Goal: Transaction & Acquisition: Book appointment/travel/reservation

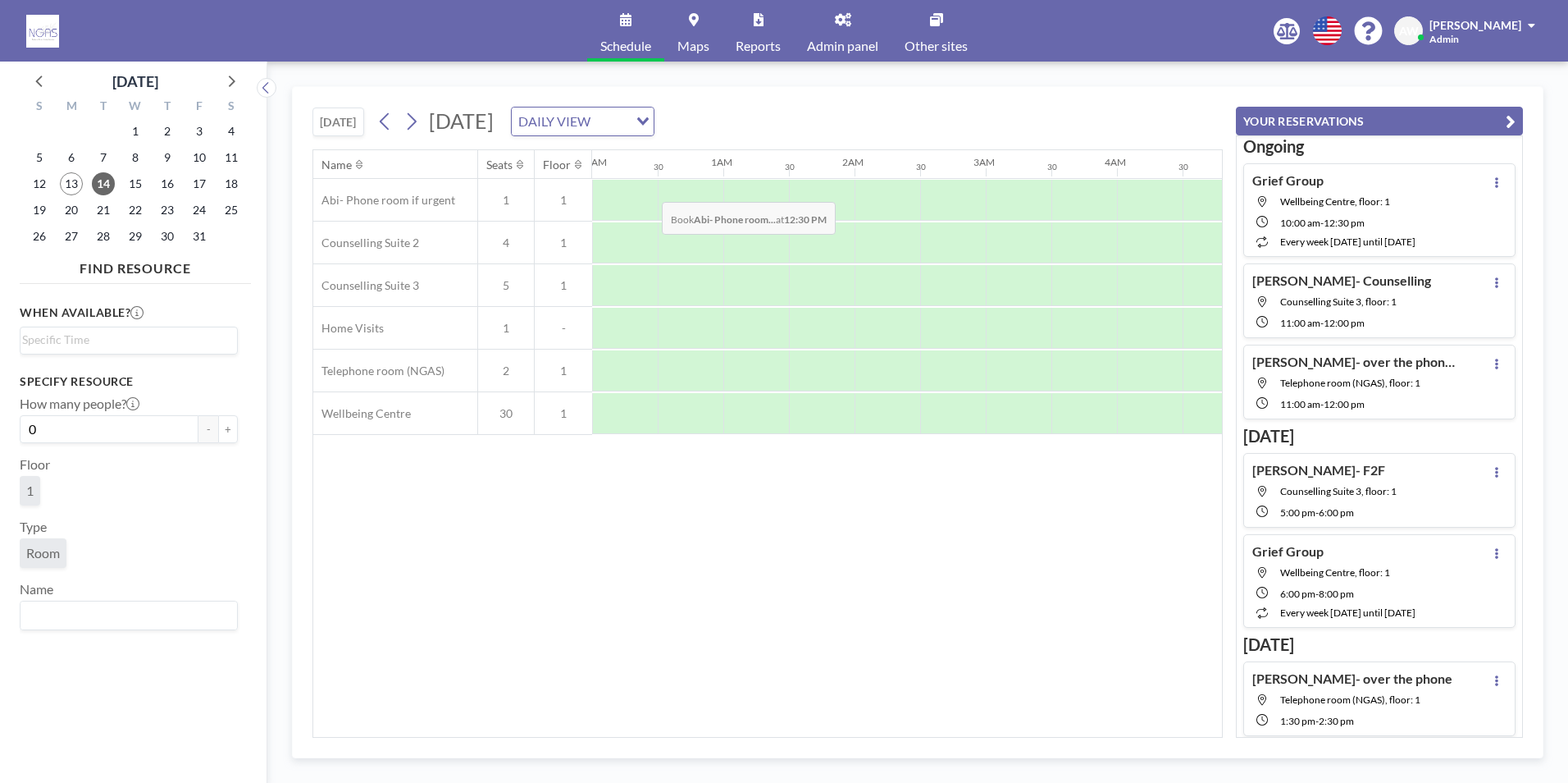
scroll to position [0, 1608]
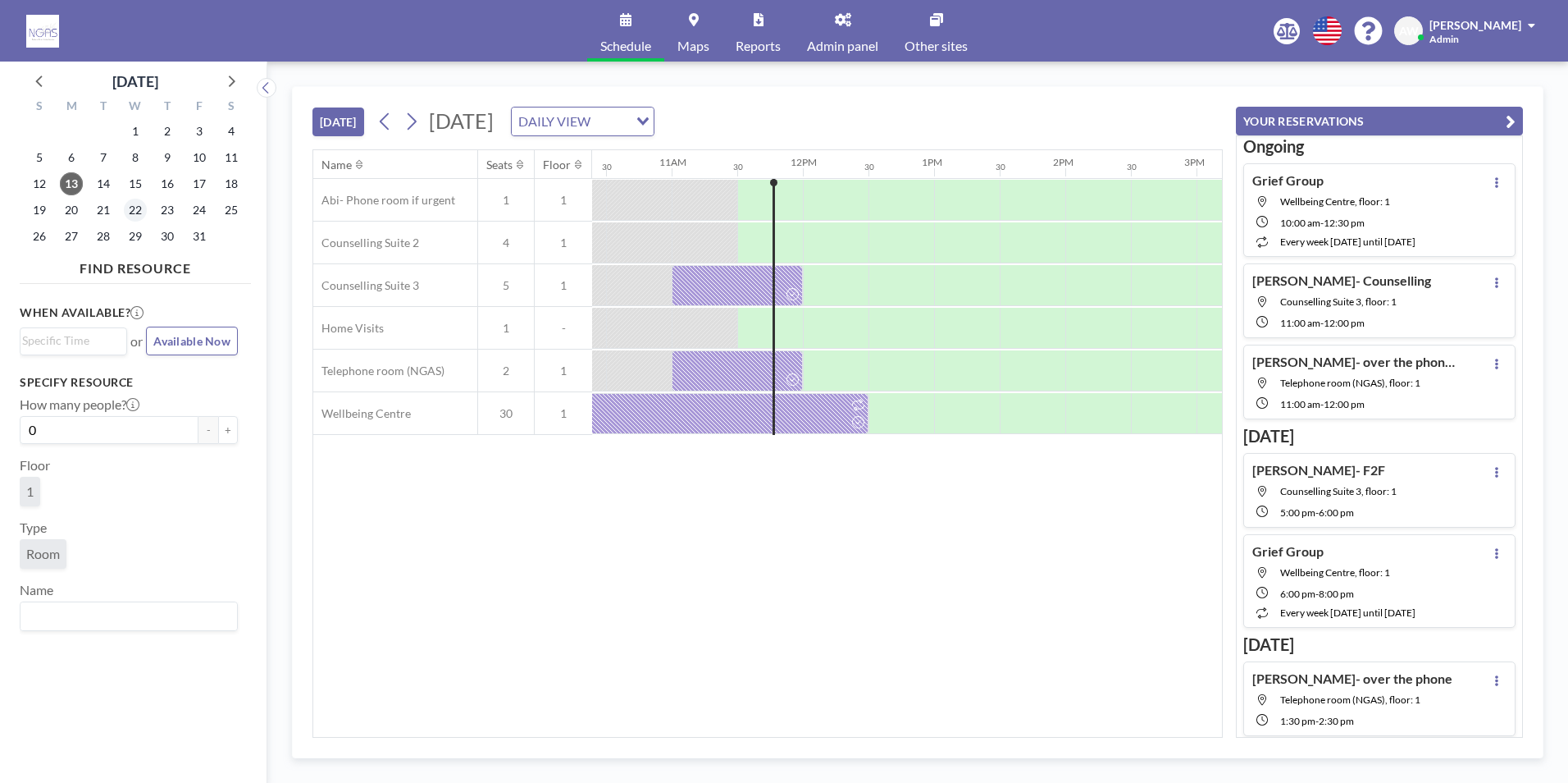
scroll to position [0, 1444]
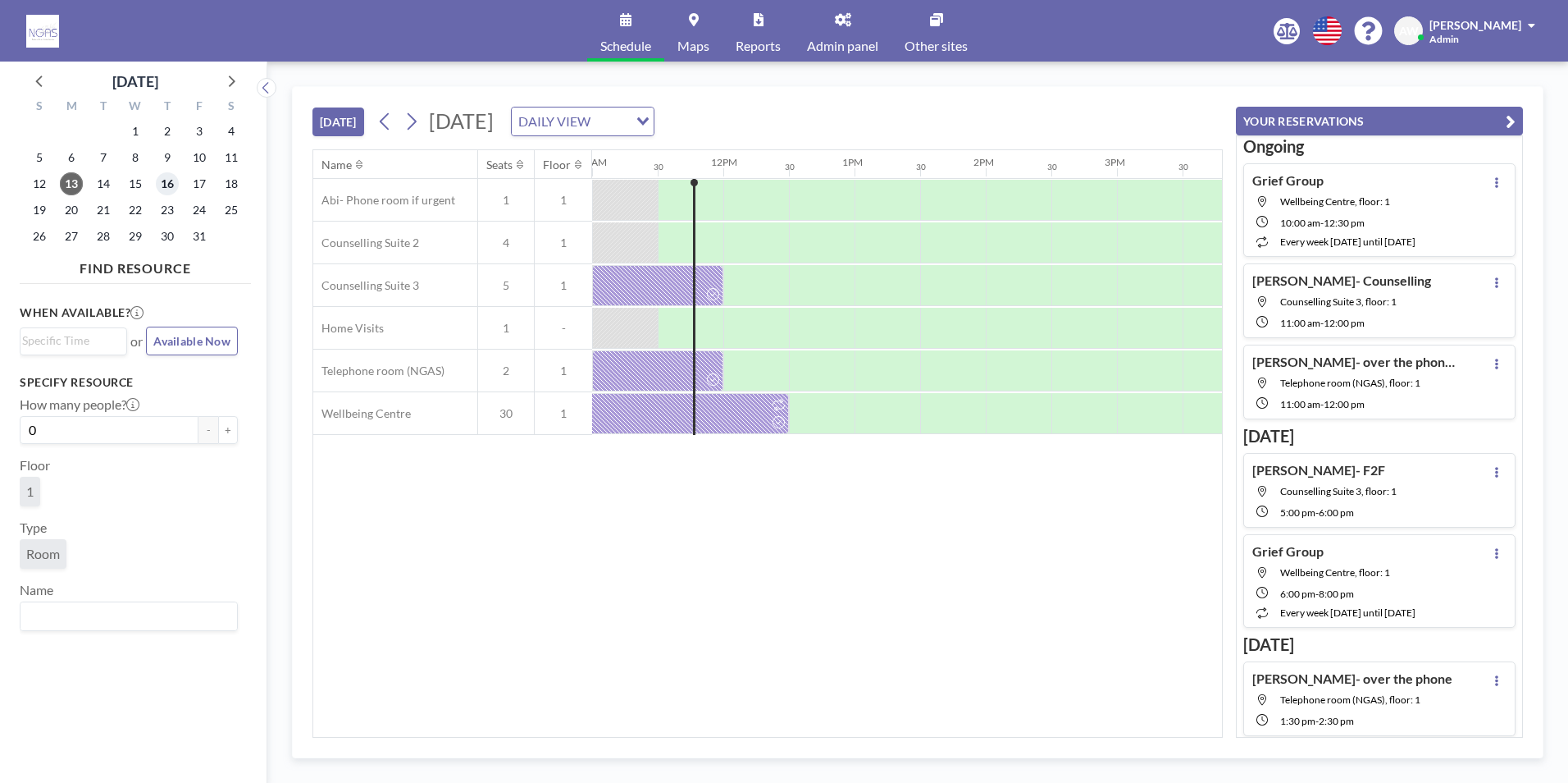
click at [168, 190] on span "16" at bounding box center [167, 183] width 23 height 23
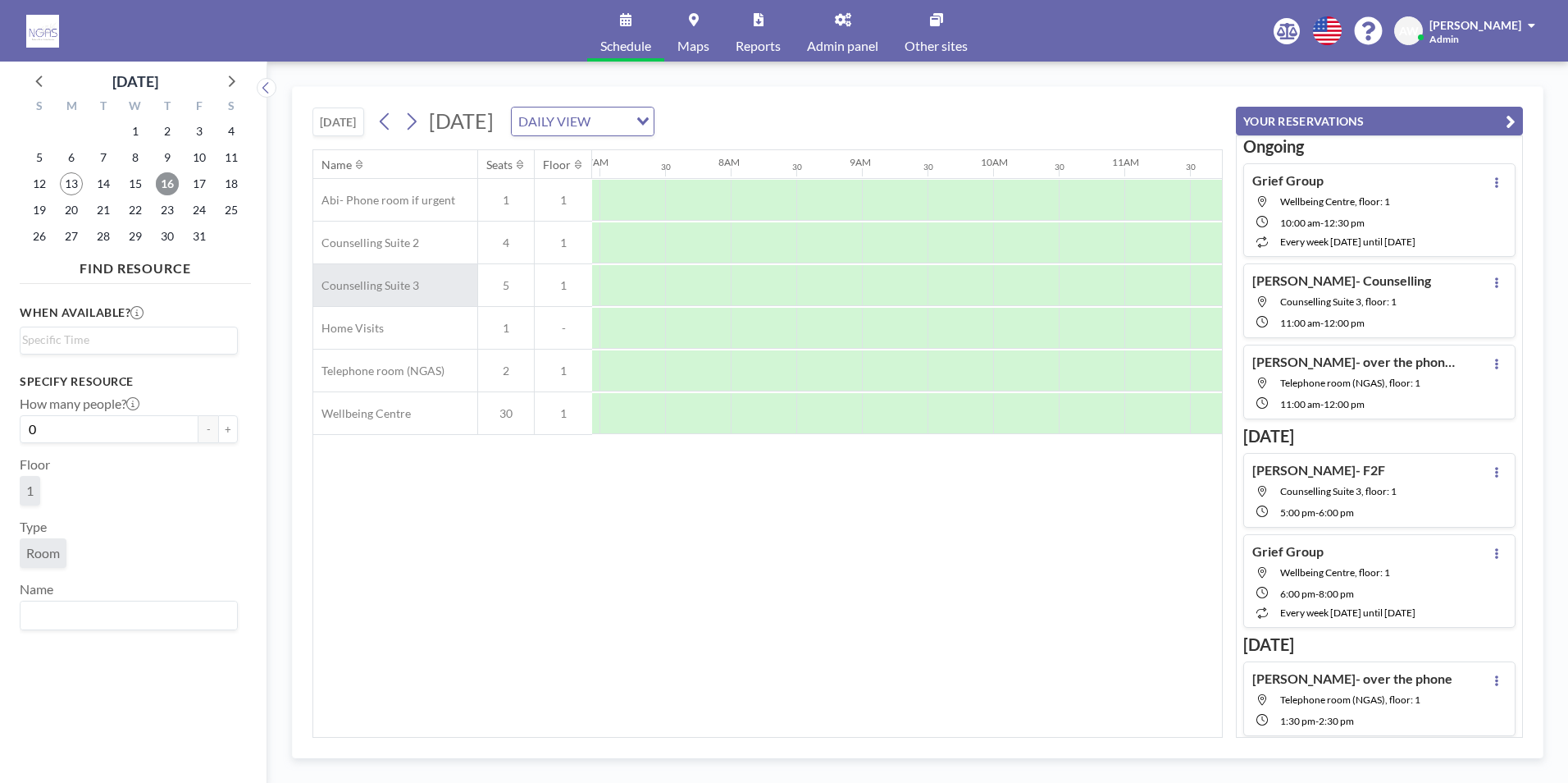
scroll to position [0, 984]
click at [201, 185] on span "17" at bounding box center [199, 183] width 23 height 23
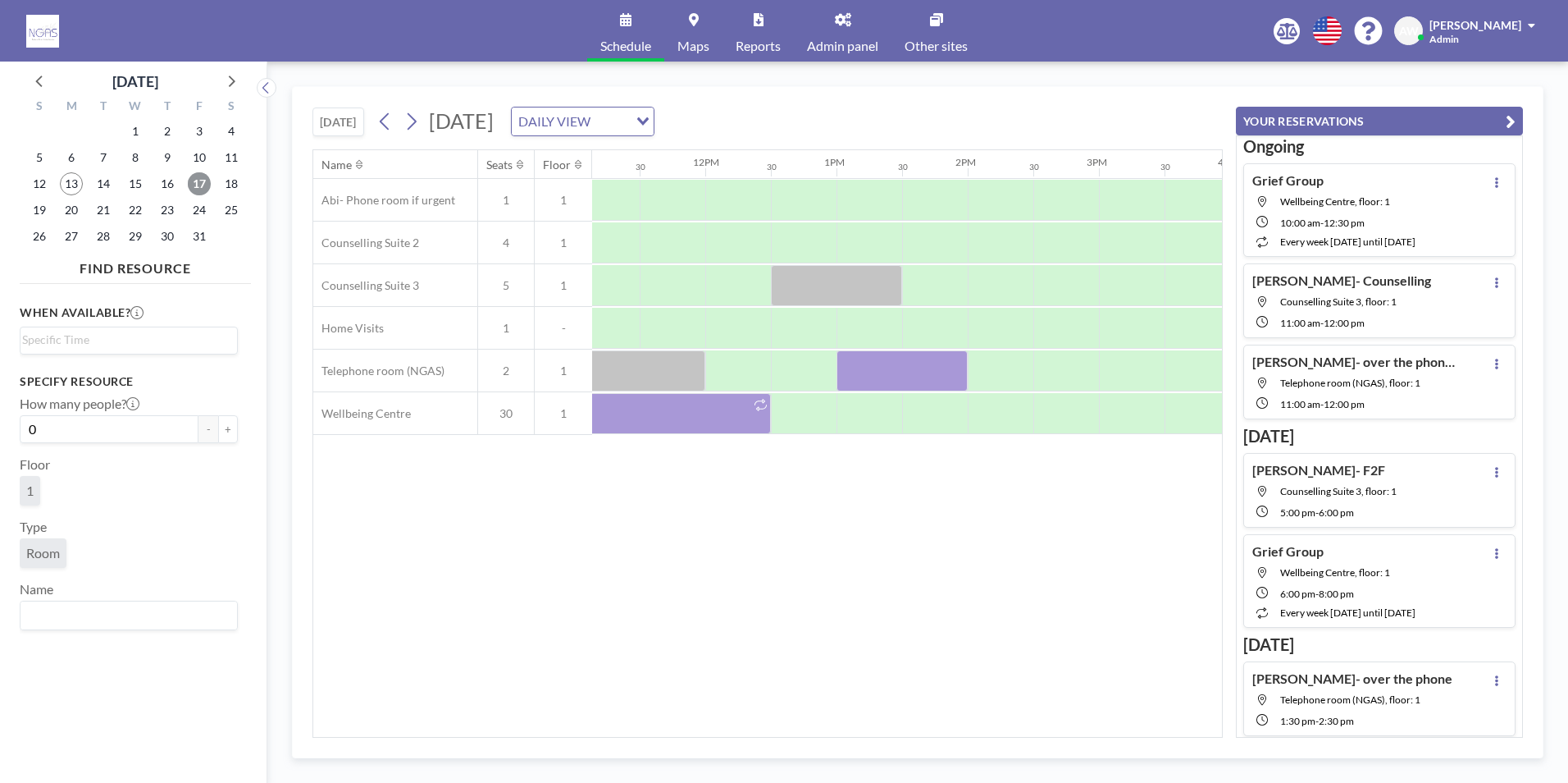
scroll to position [0, 1475]
click at [200, 207] on span "24" at bounding box center [199, 210] width 23 height 23
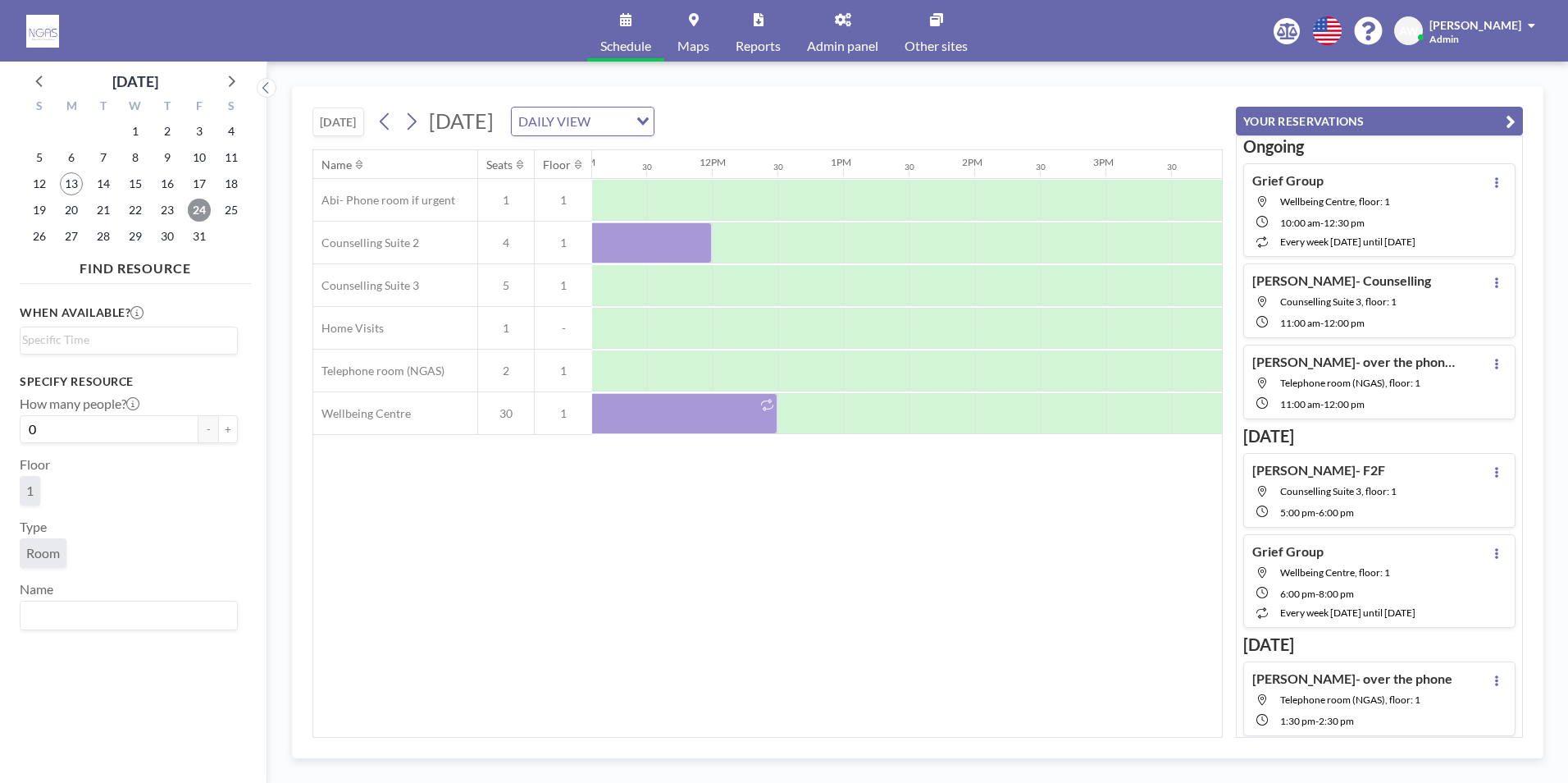
scroll to position [0, 1299]
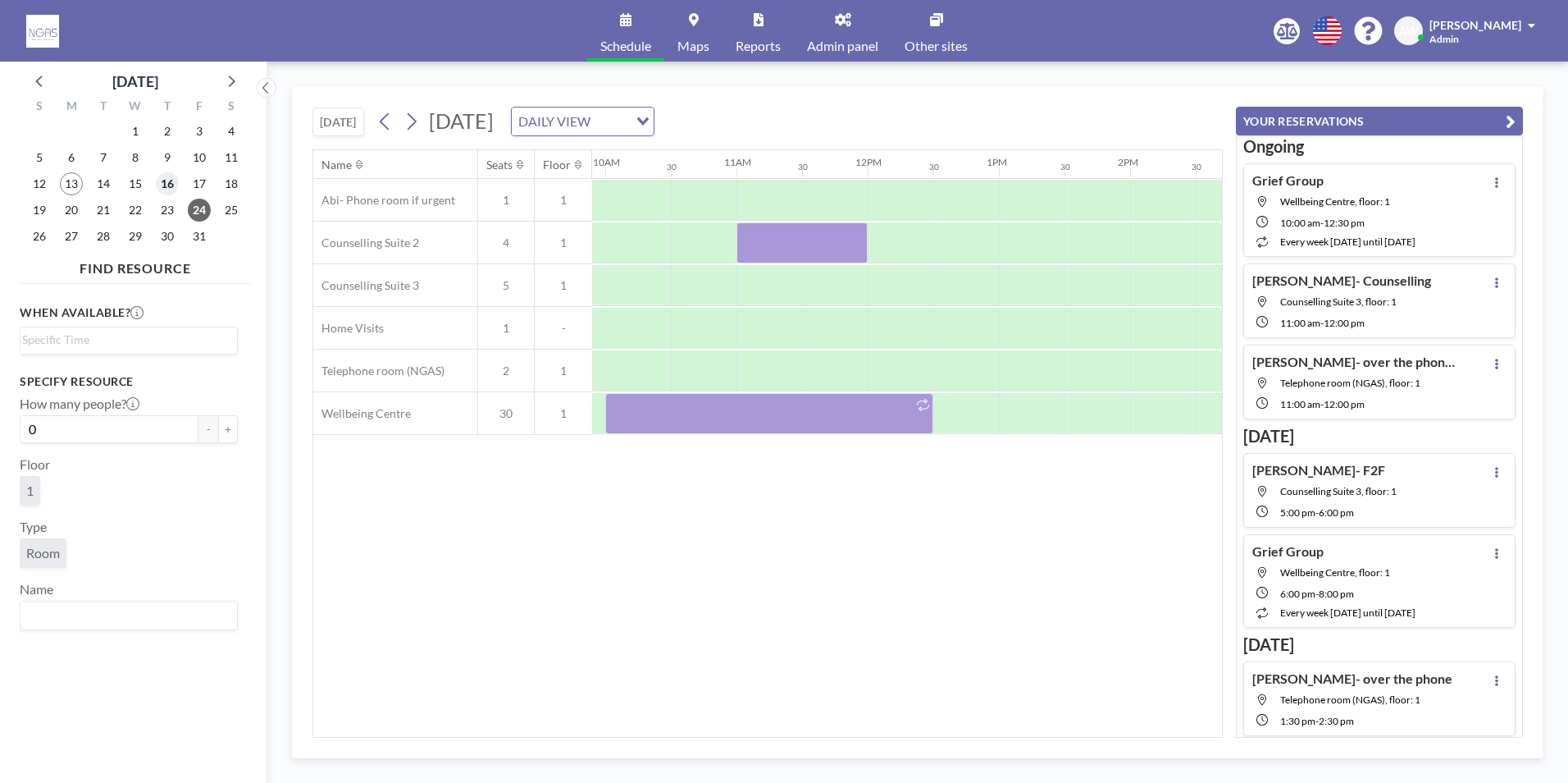
click at [169, 186] on span "16" at bounding box center [167, 183] width 23 height 23
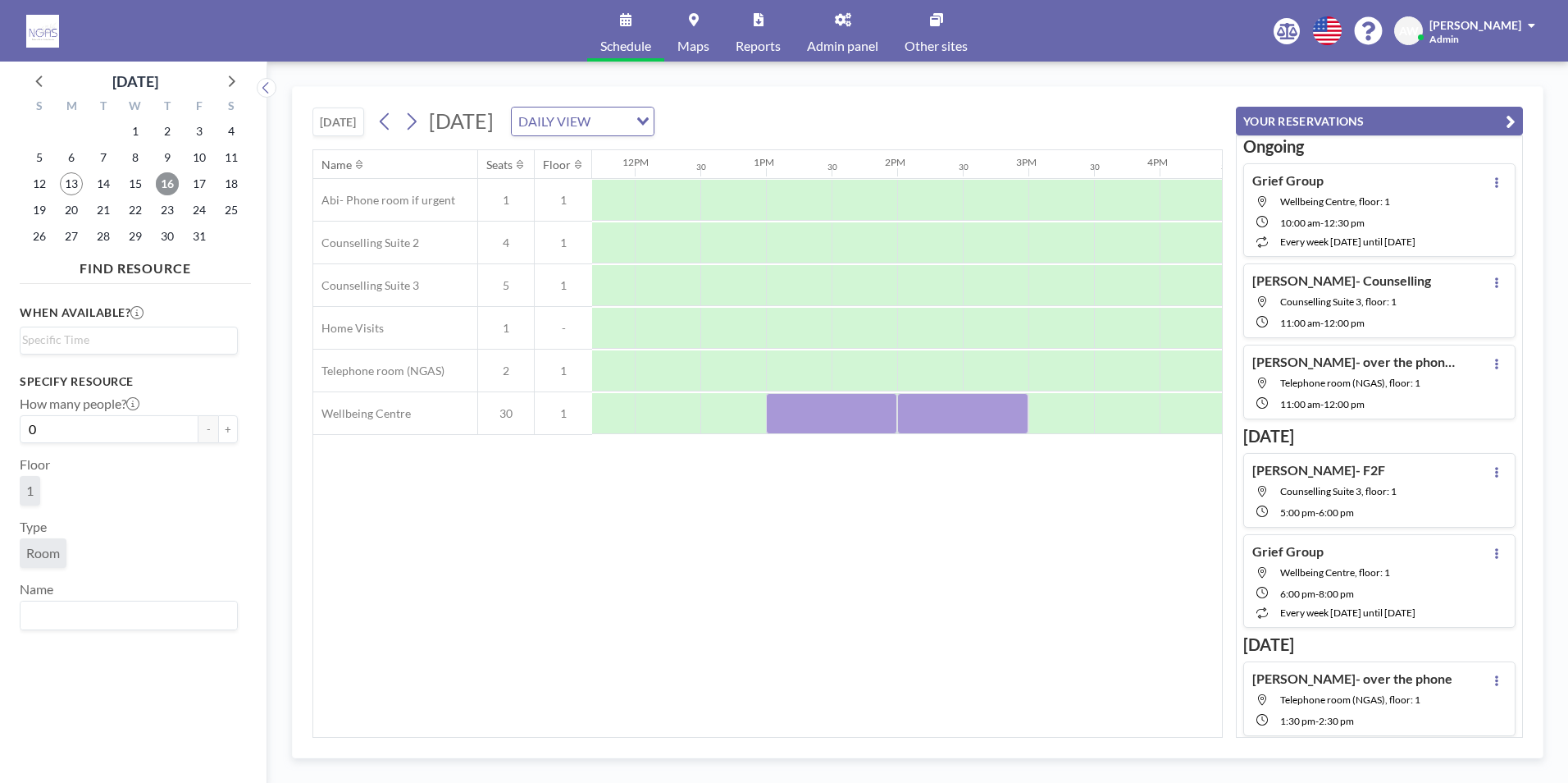
scroll to position [0, 1490]
click at [777, 728] on div "Name Seats Floor 12AM 30 1AM 30 2AM 30 3AM 30 4AM 30 5AM 30 6AM 30 7AM 30 8AM 3…" at bounding box center [767, 443] width 909 height 587
click at [168, 218] on span "23" at bounding box center [167, 210] width 23 height 23
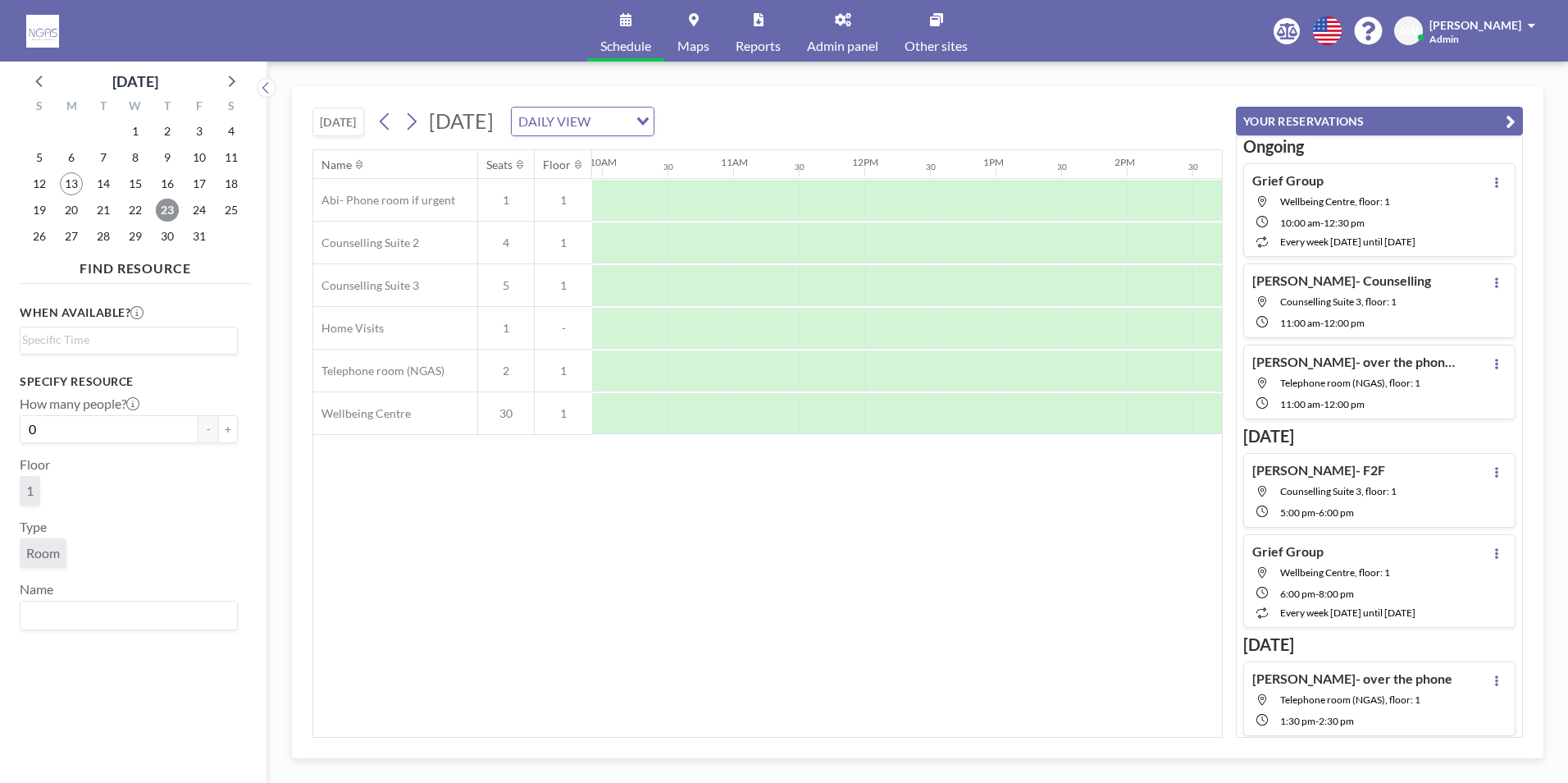
scroll to position [0, 1292]
click at [167, 186] on span "16" at bounding box center [167, 183] width 23 height 23
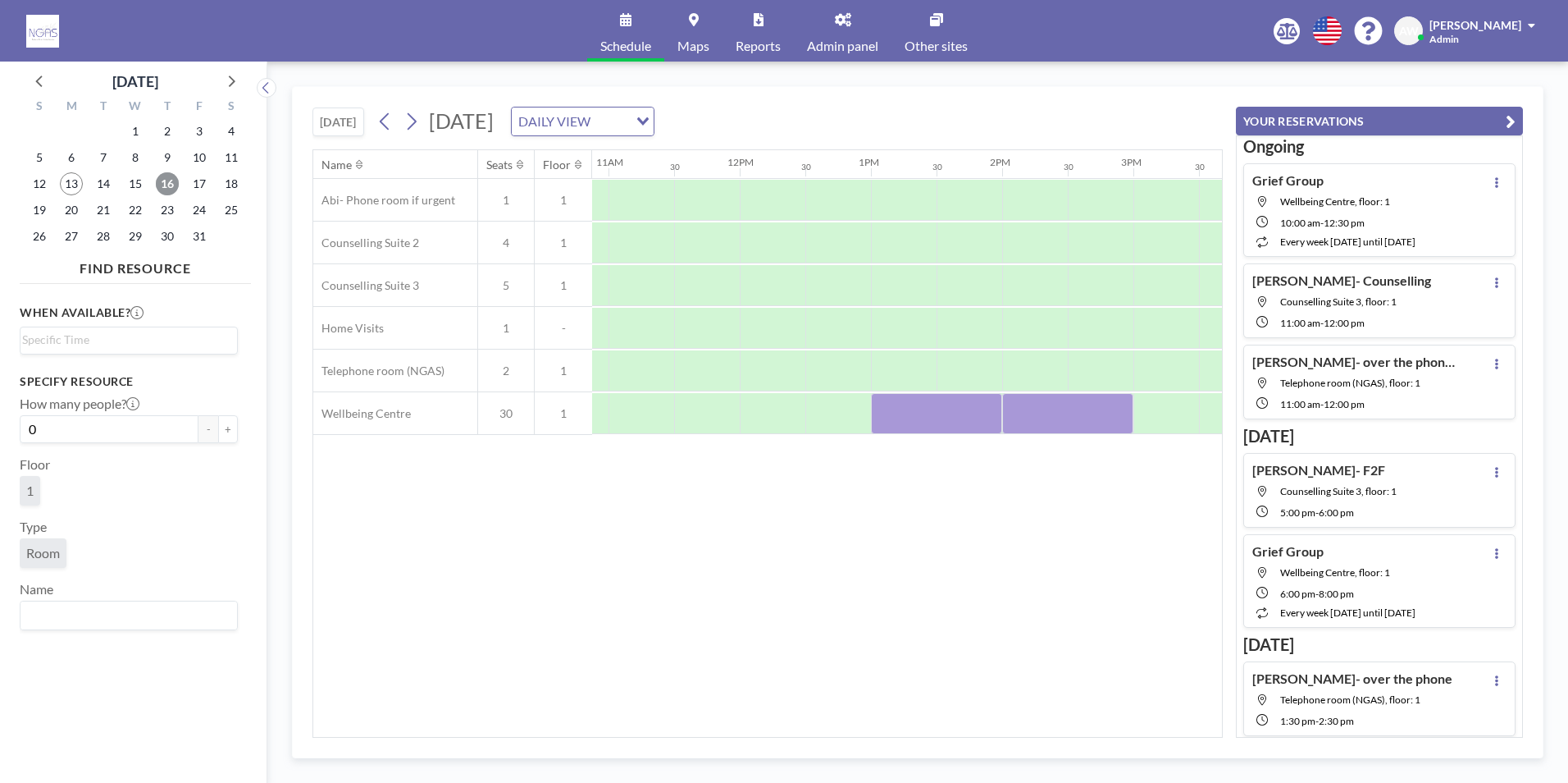
scroll to position [0, 1443]
click at [1008, 296] on div at bounding box center [1020, 285] width 66 height 41
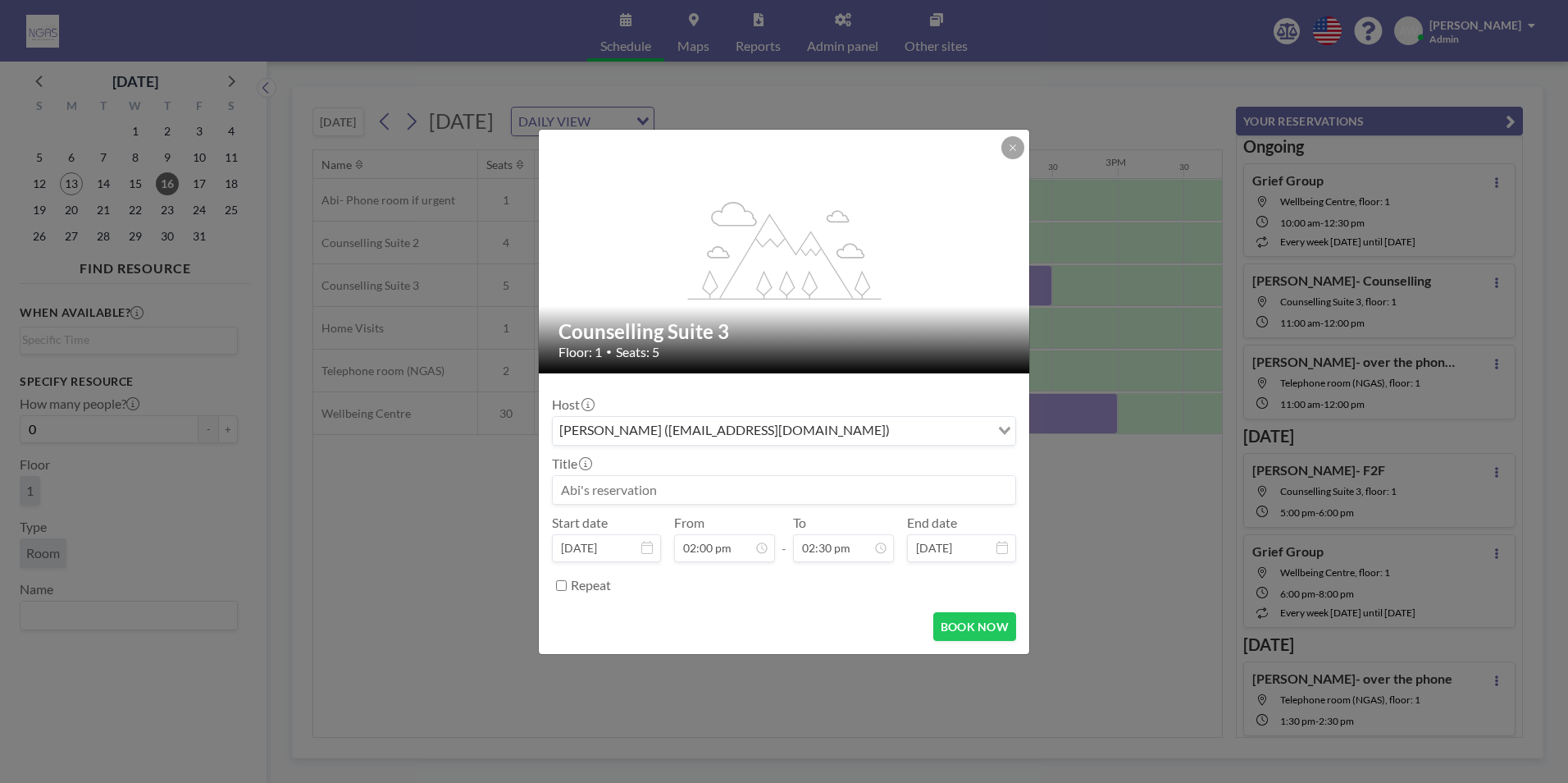
click at [753, 486] on input at bounding box center [784, 490] width 462 height 27
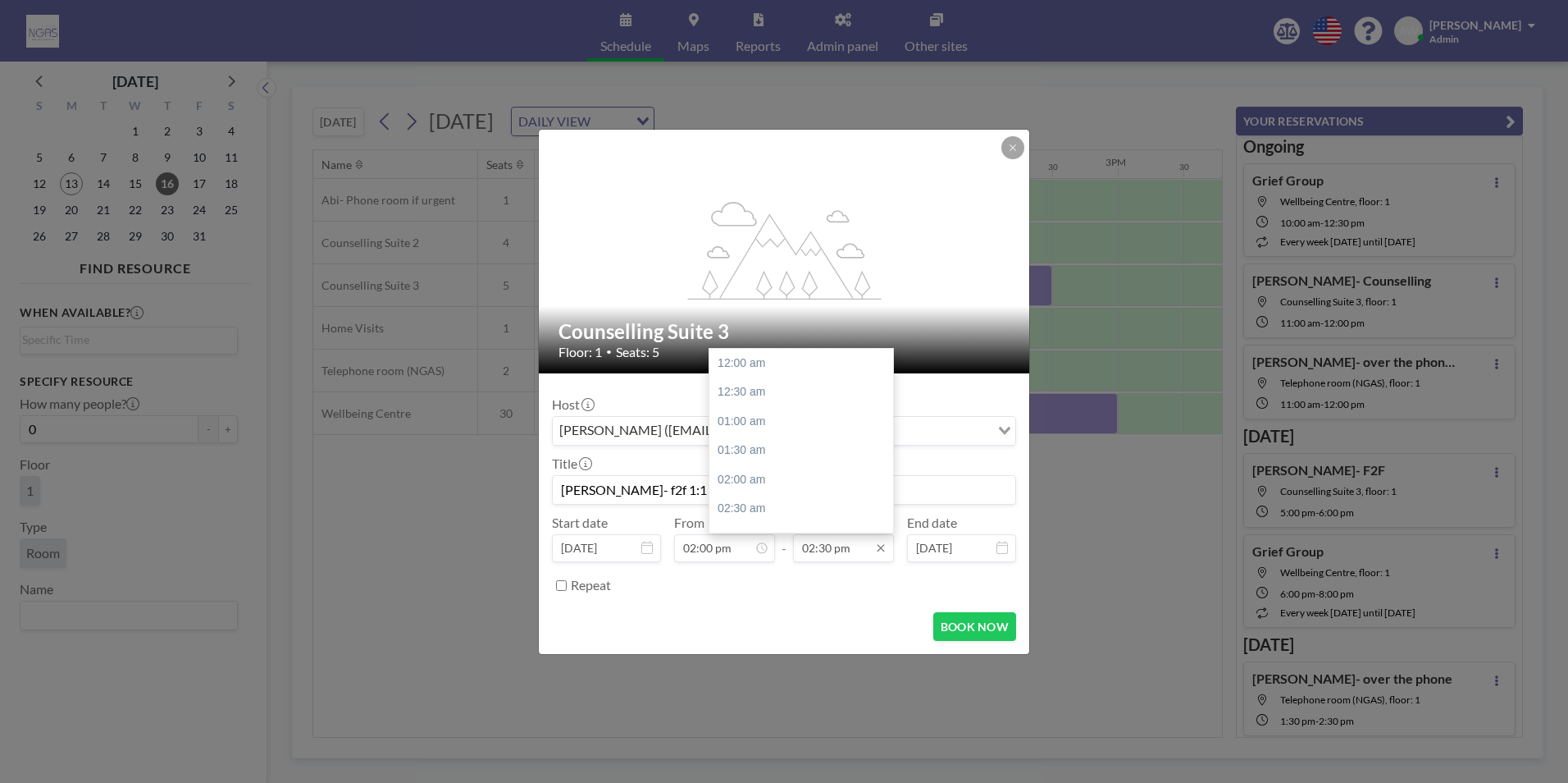
scroll to position [847, 0]
type input "[PERSON_NAME]- f2f 1:1"
click at [767, 383] on div "03:00 pm" at bounding box center [806, 392] width 192 height 29
type input "03:00 pm"
click at [978, 641] on form "Host [PERSON_NAME] ([EMAIL_ADDRESS][DOMAIN_NAME]) Loading... Title [PERSON_NAME…" at bounding box center [784, 514] width 491 height 280
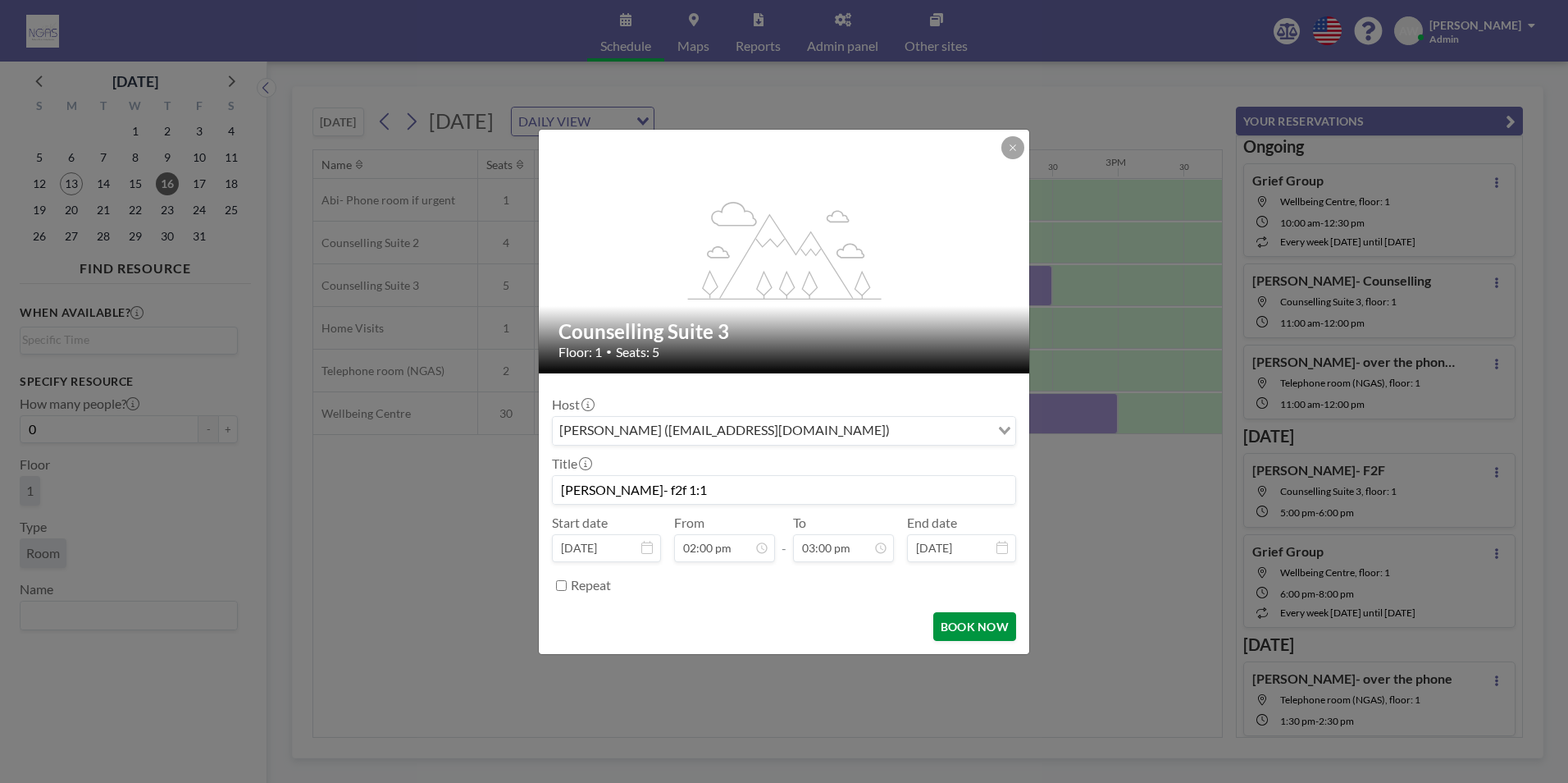
click at [978, 640] on button "BOOK NOW" at bounding box center [975, 625] width 82 height 28
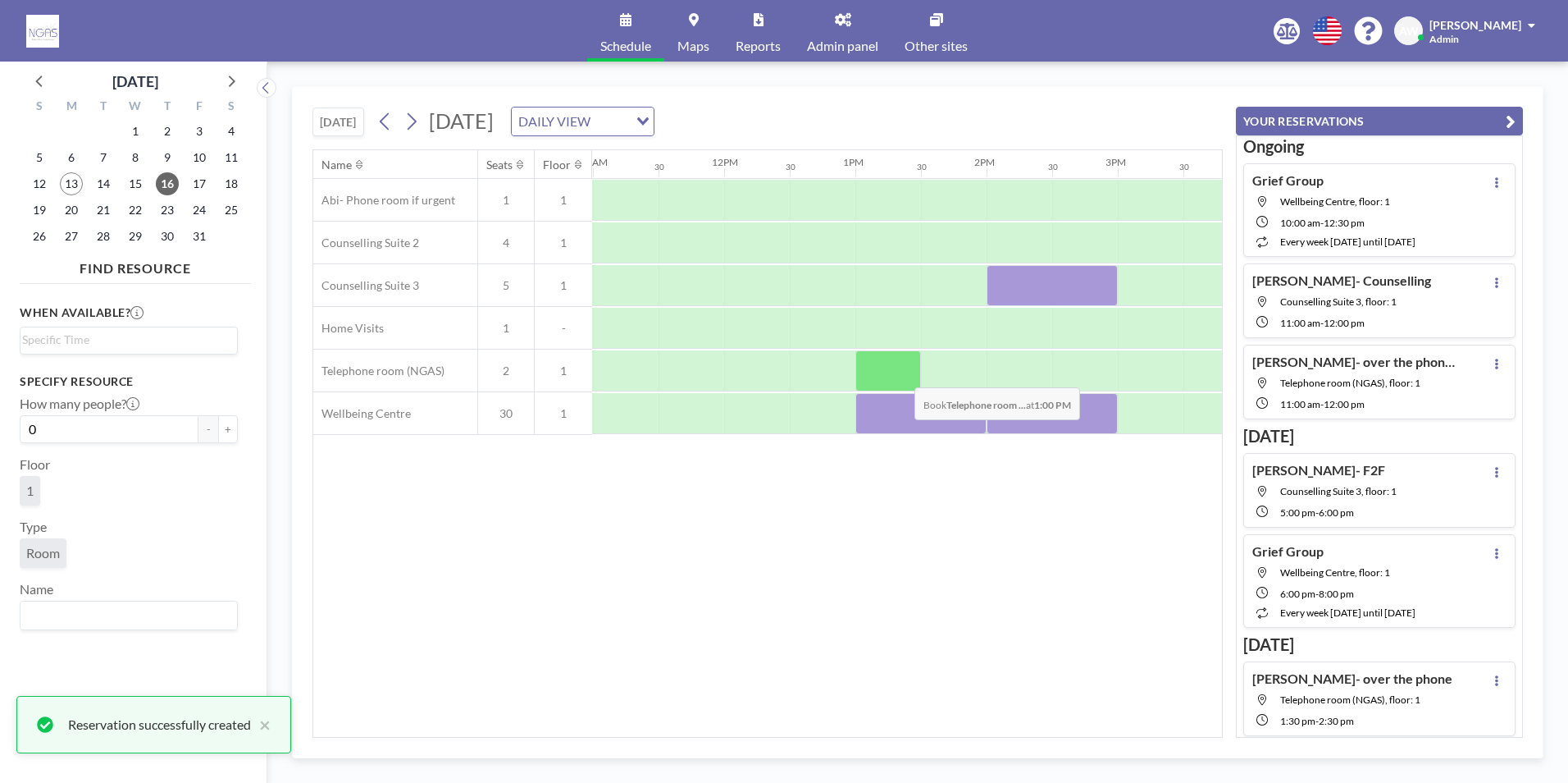
click at [902, 375] on div at bounding box center [888, 371] width 66 height 41
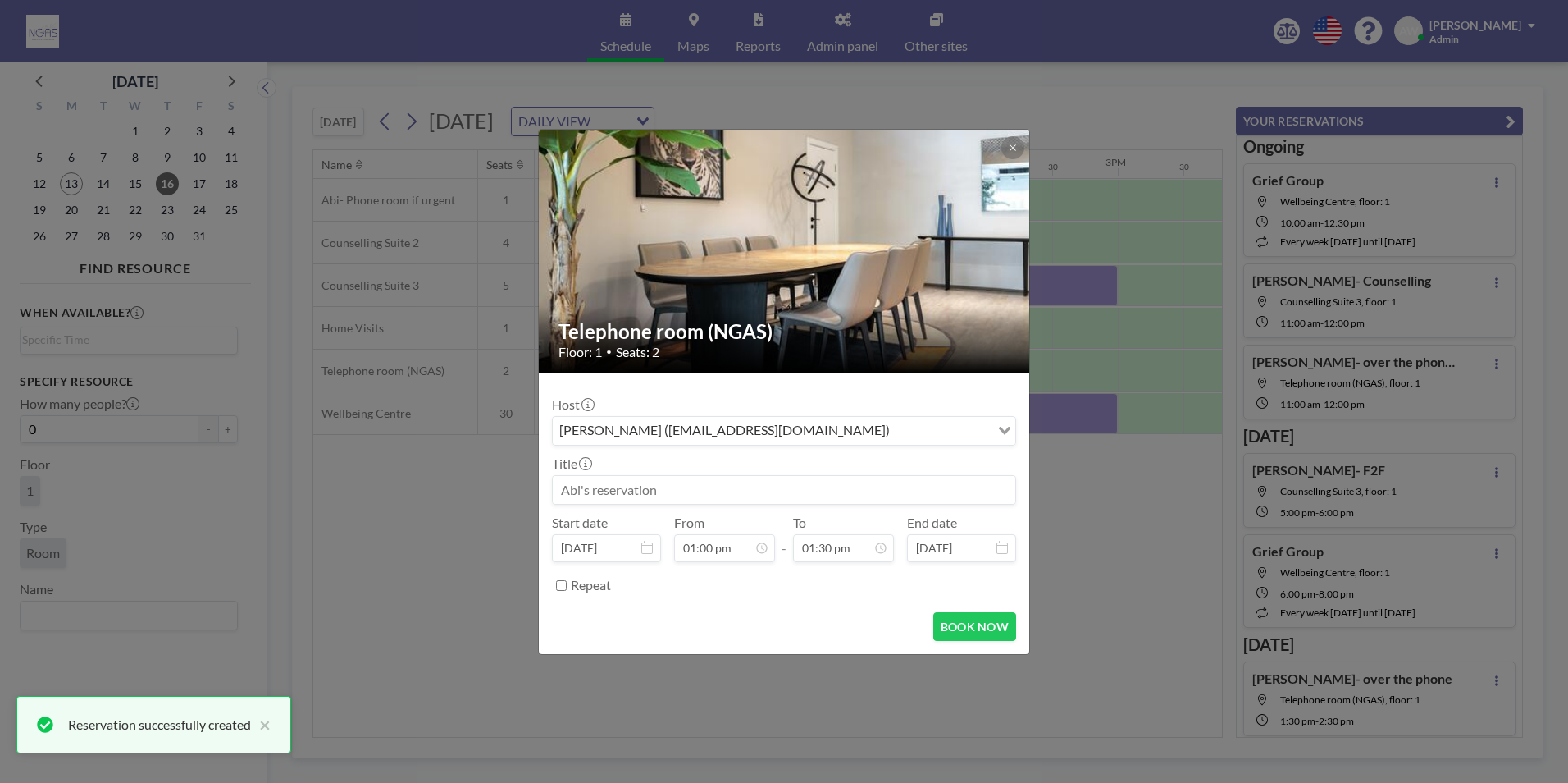
click at [712, 491] on input at bounding box center [784, 490] width 462 height 27
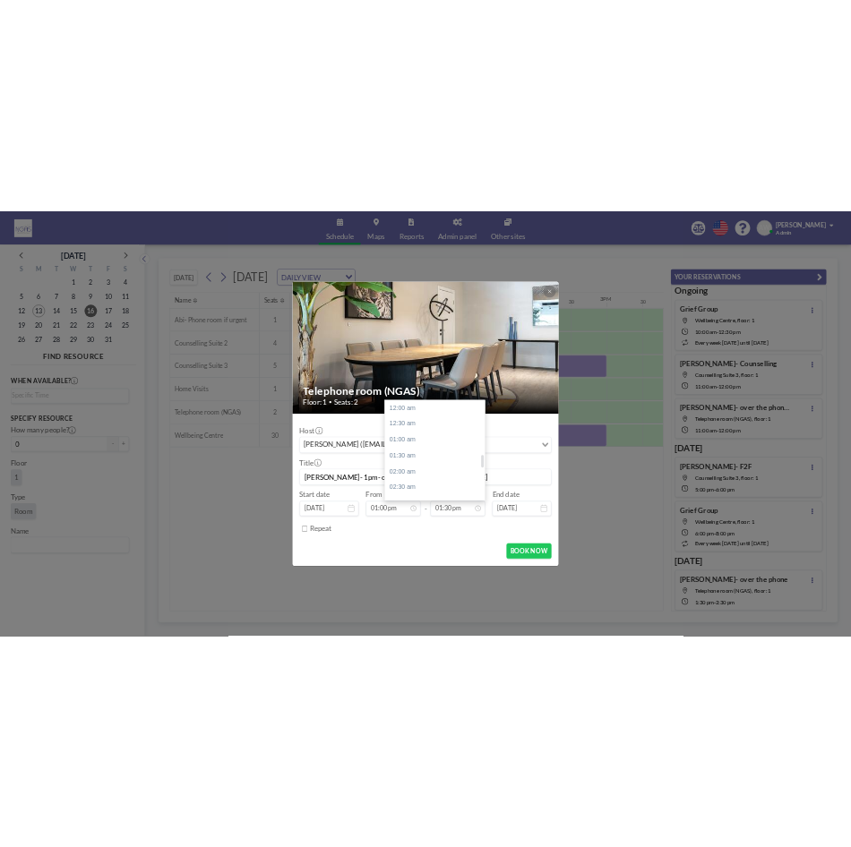
scroll to position [861, 0]
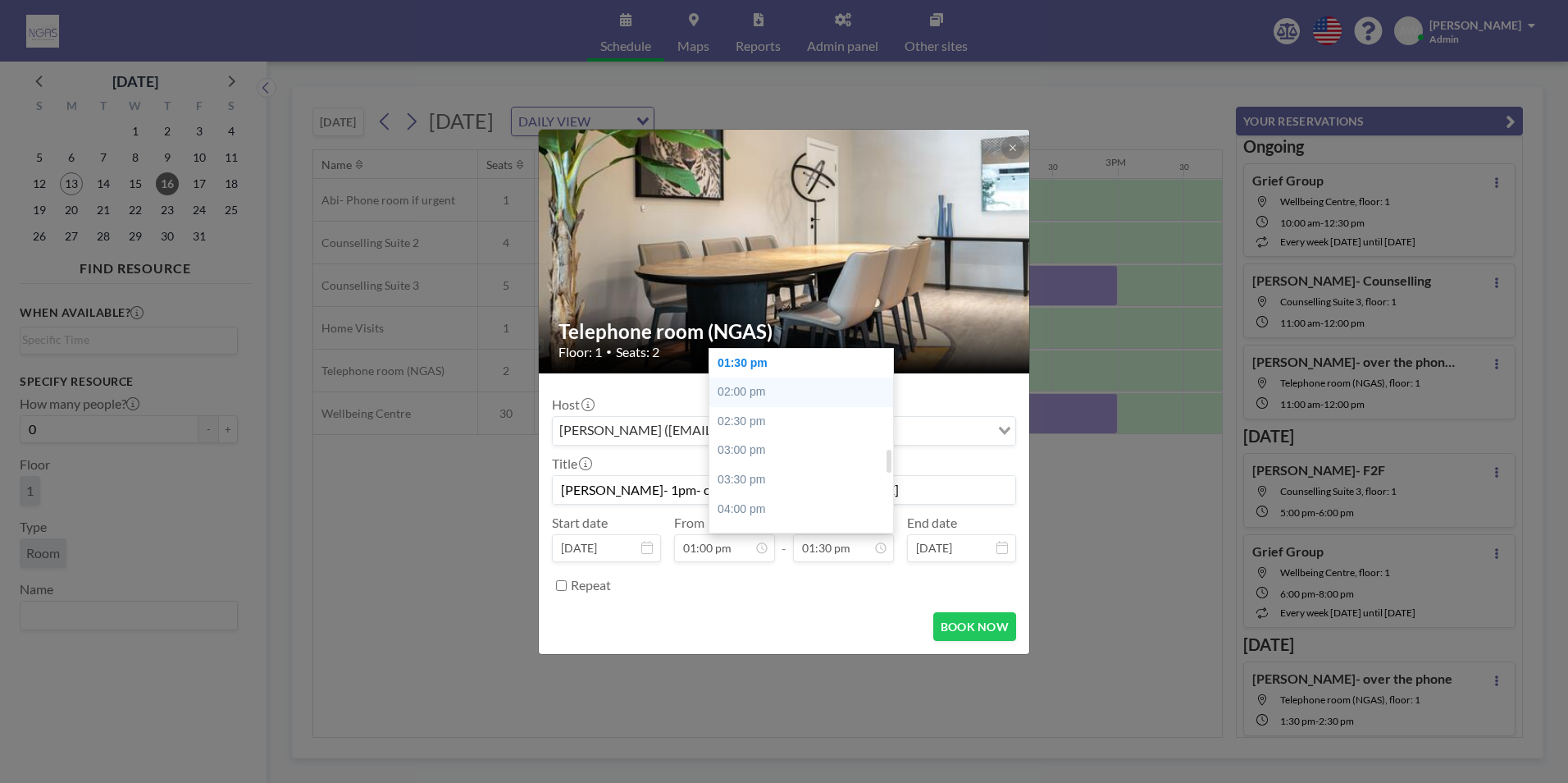
type input "[PERSON_NAME]- 1pm- over the phone- [PERSON_NAME]"
click at [773, 391] on div "02:00 pm" at bounding box center [806, 392] width 192 height 29
type input "02:00 pm"
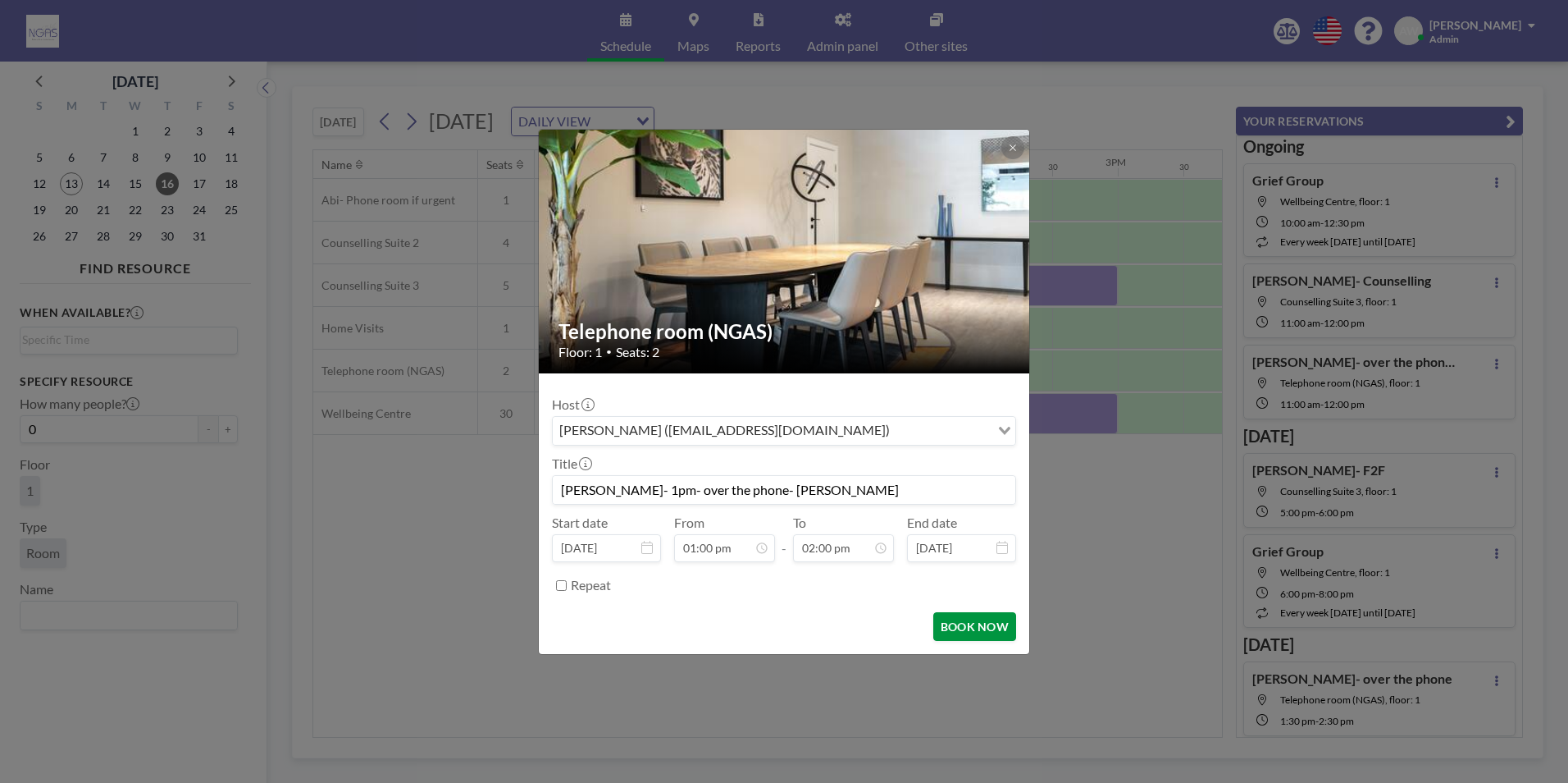
click at [1008, 630] on button "BOOK NOW" at bounding box center [975, 625] width 82 height 28
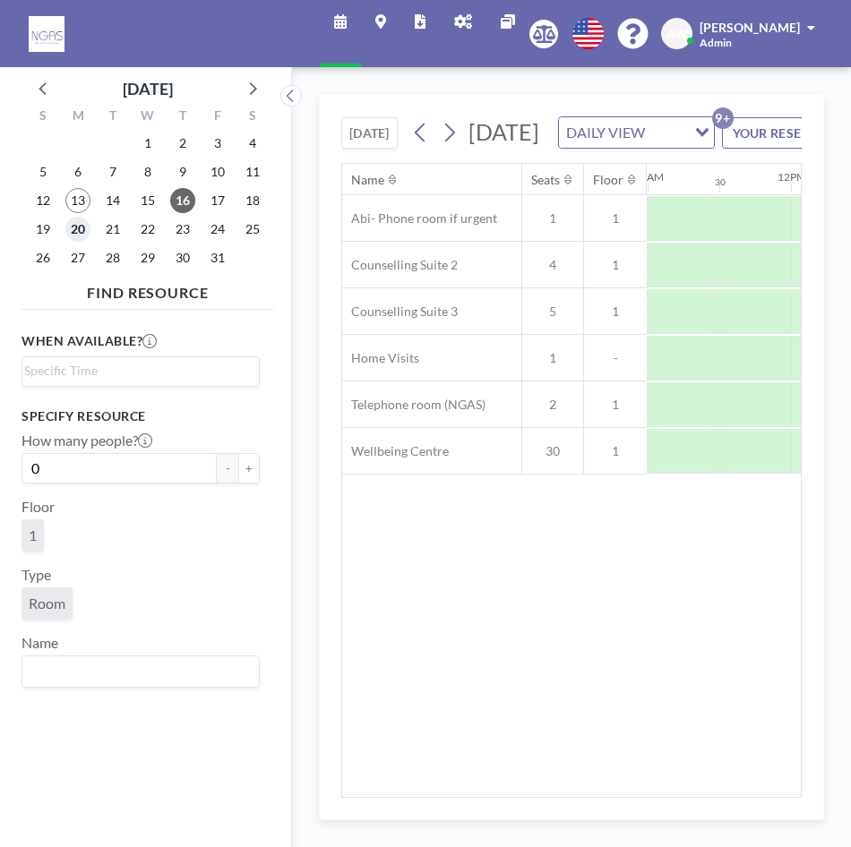
click at [73, 237] on span "20" at bounding box center [77, 229] width 25 height 25
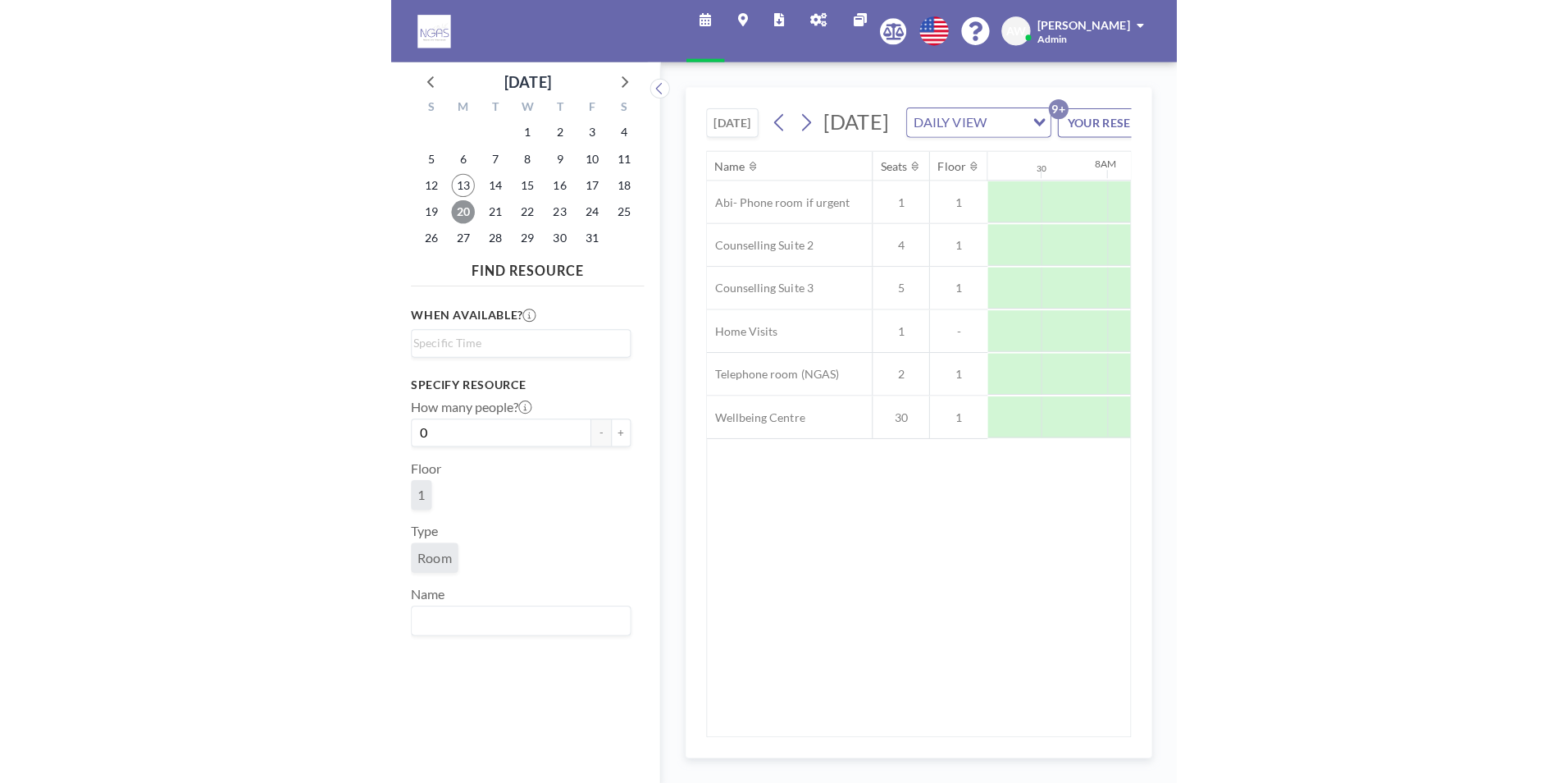
scroll to position [0, 984]
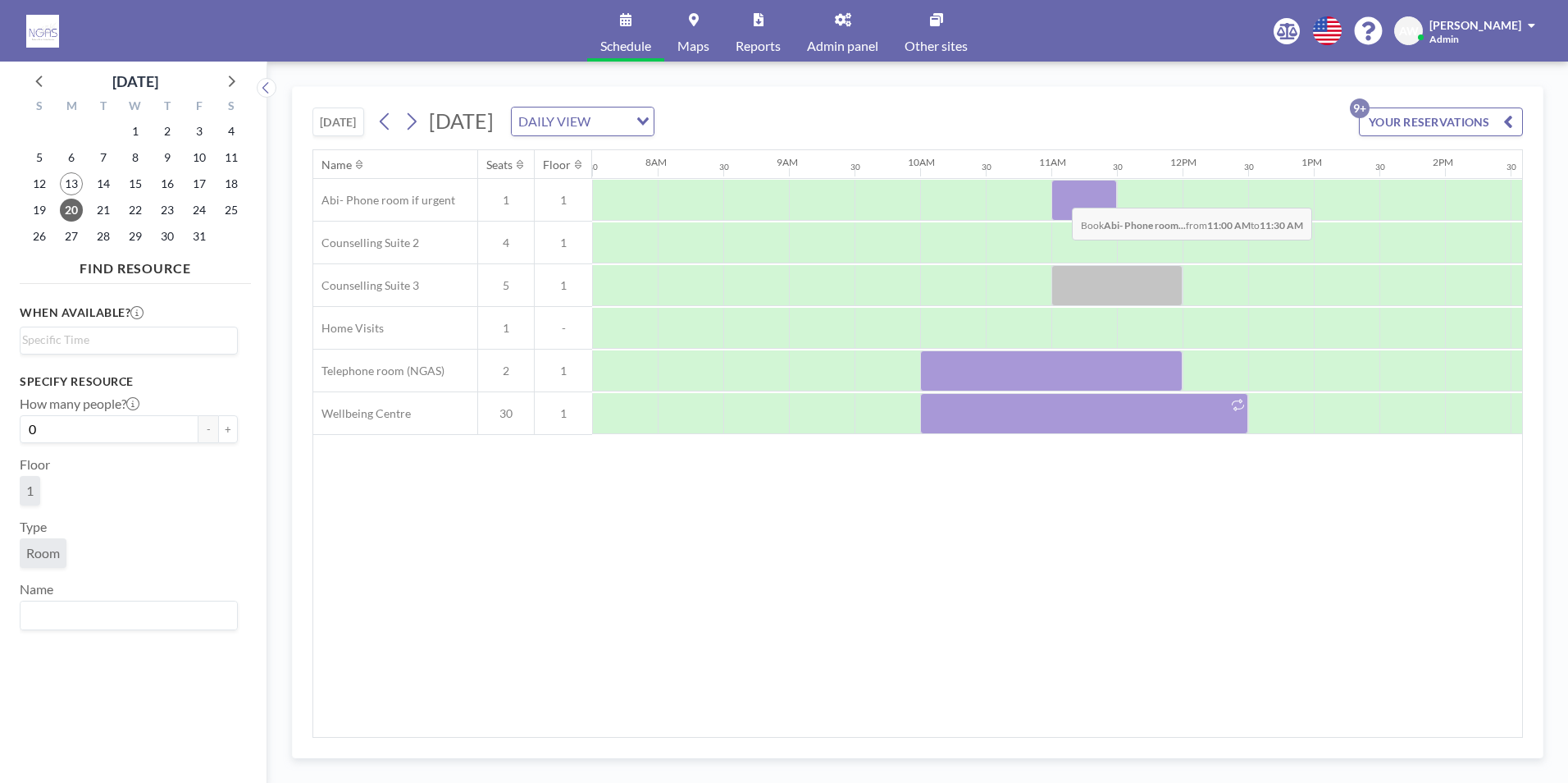
click at [1059, 195] on div at bounding box center [1085, 200] width 66 height 41
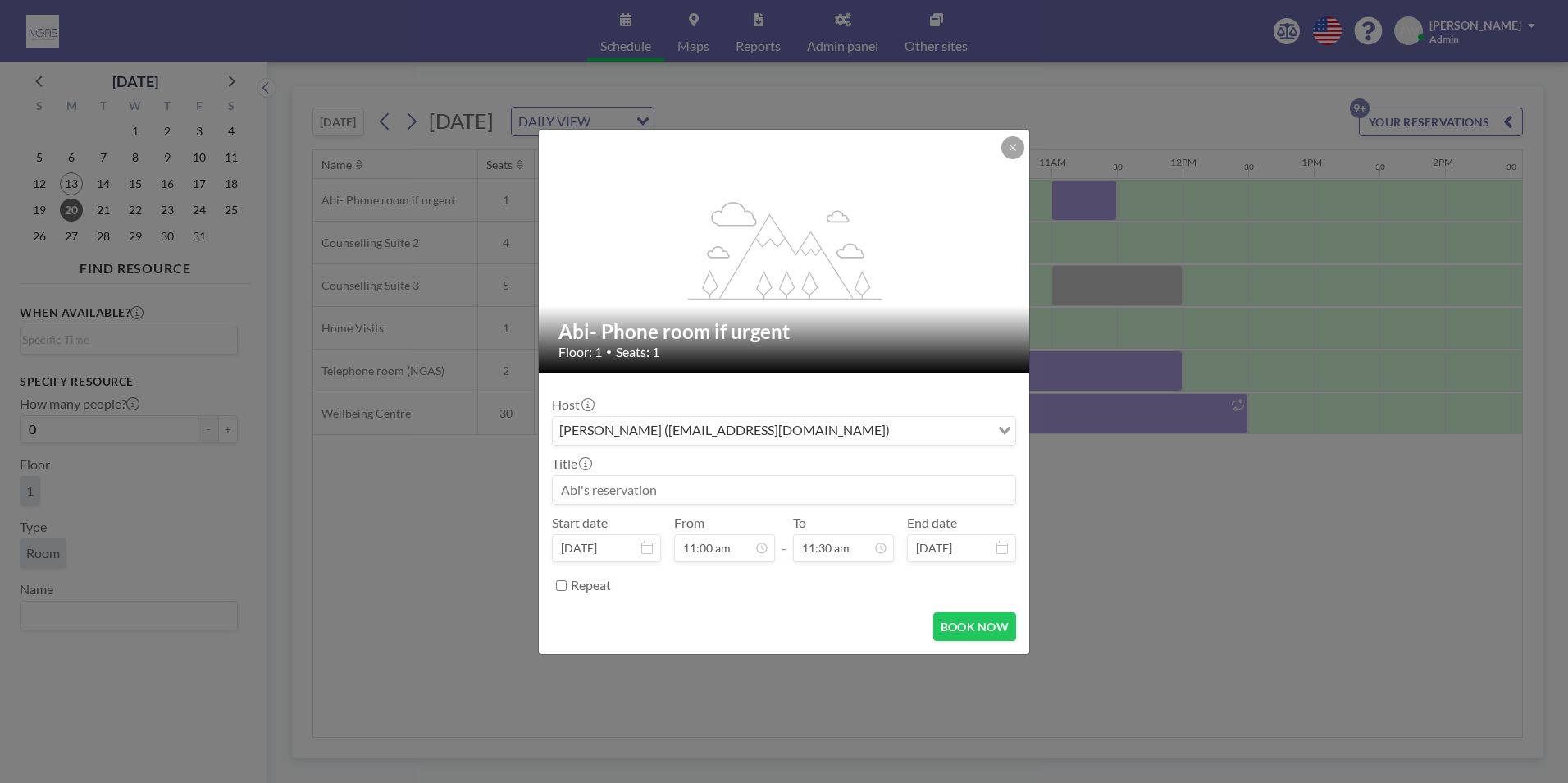
click at [679, 473] on div "Title" at bounding box center [784, 480] width 464 height 49
click at [675, 479] on input at bounding box center [784, 490] width 462 height 27
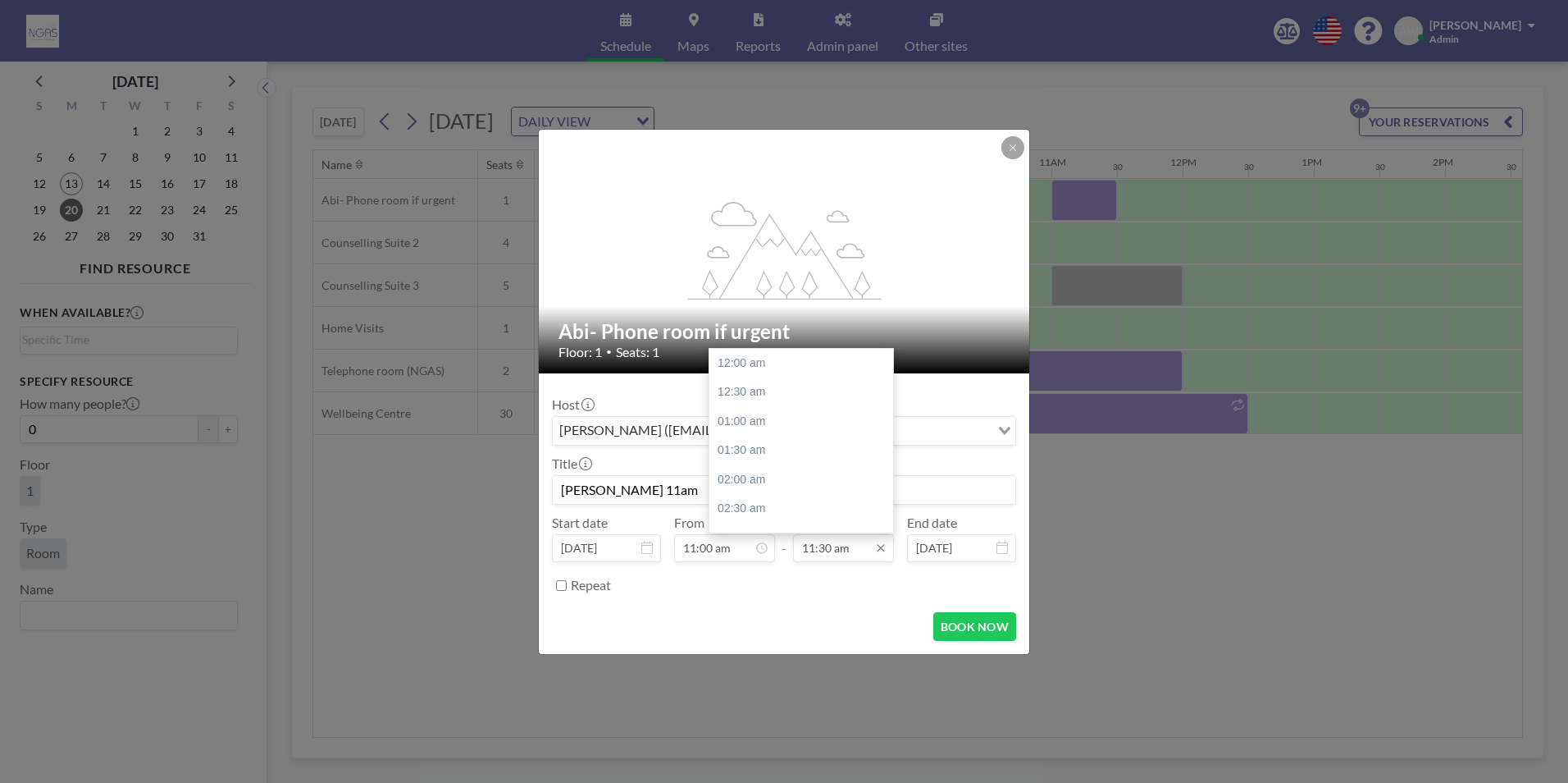
scroll to position [672, 0]
type input "[PERSON_NAME] 11am"
click at [746, 396] on div "12:00 pm" at bounding box center [806, 392] width 192 height 29
type input "12:00 pm"
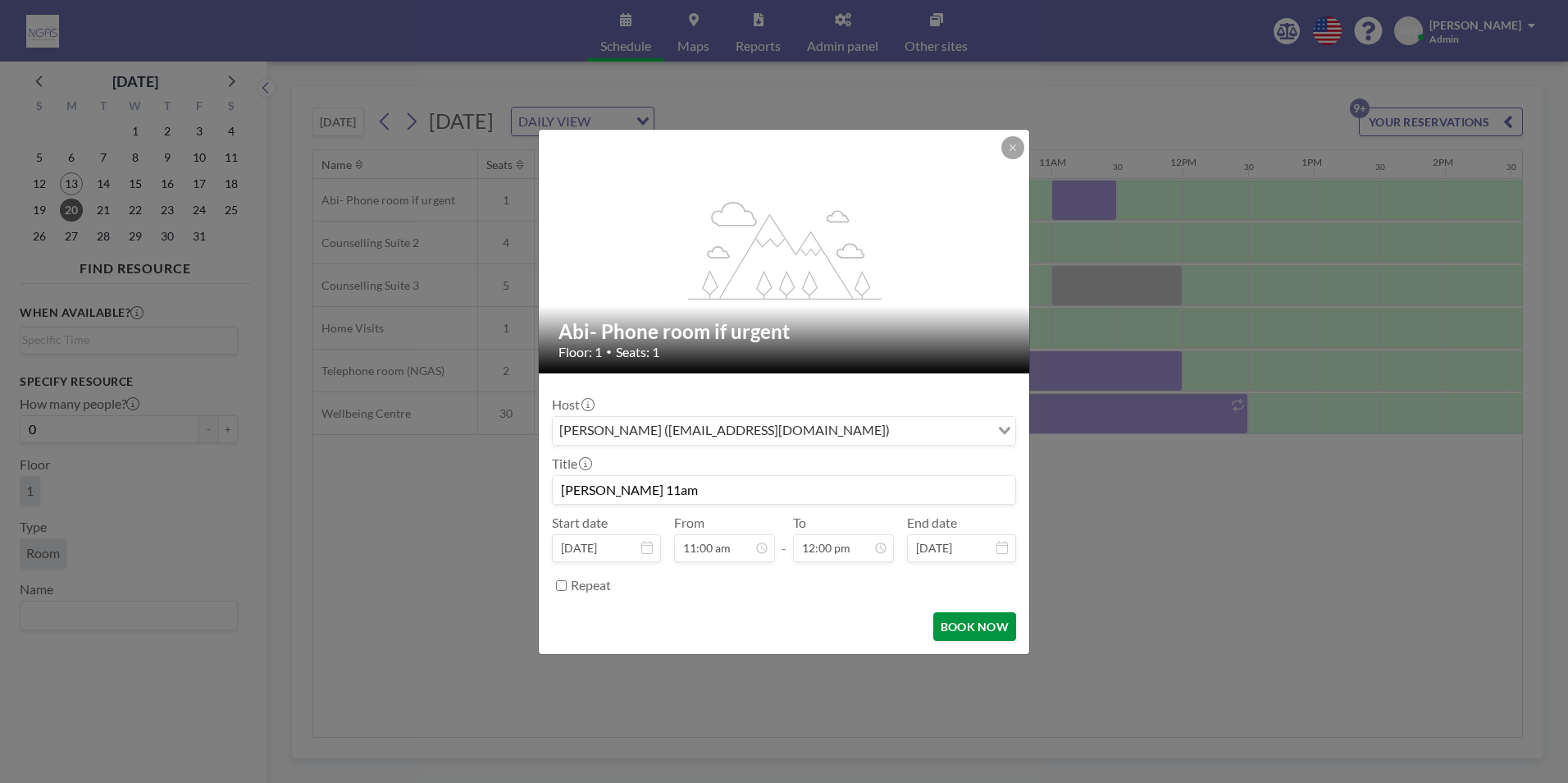
click at [986, 636] on button "BOOK NOW" at bounding box center [975, 625] width 82 height 28
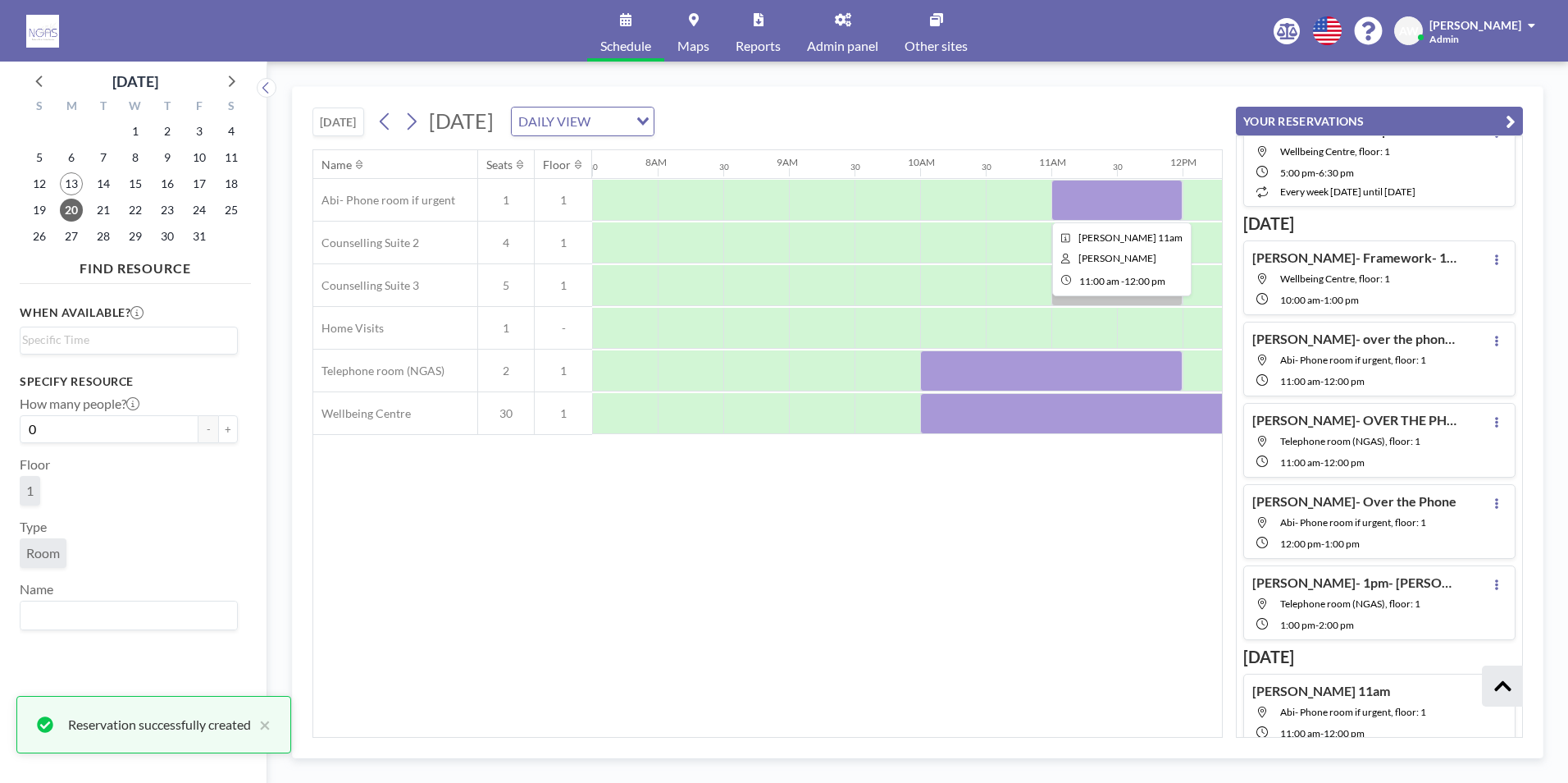
scroll to position [484, 0]
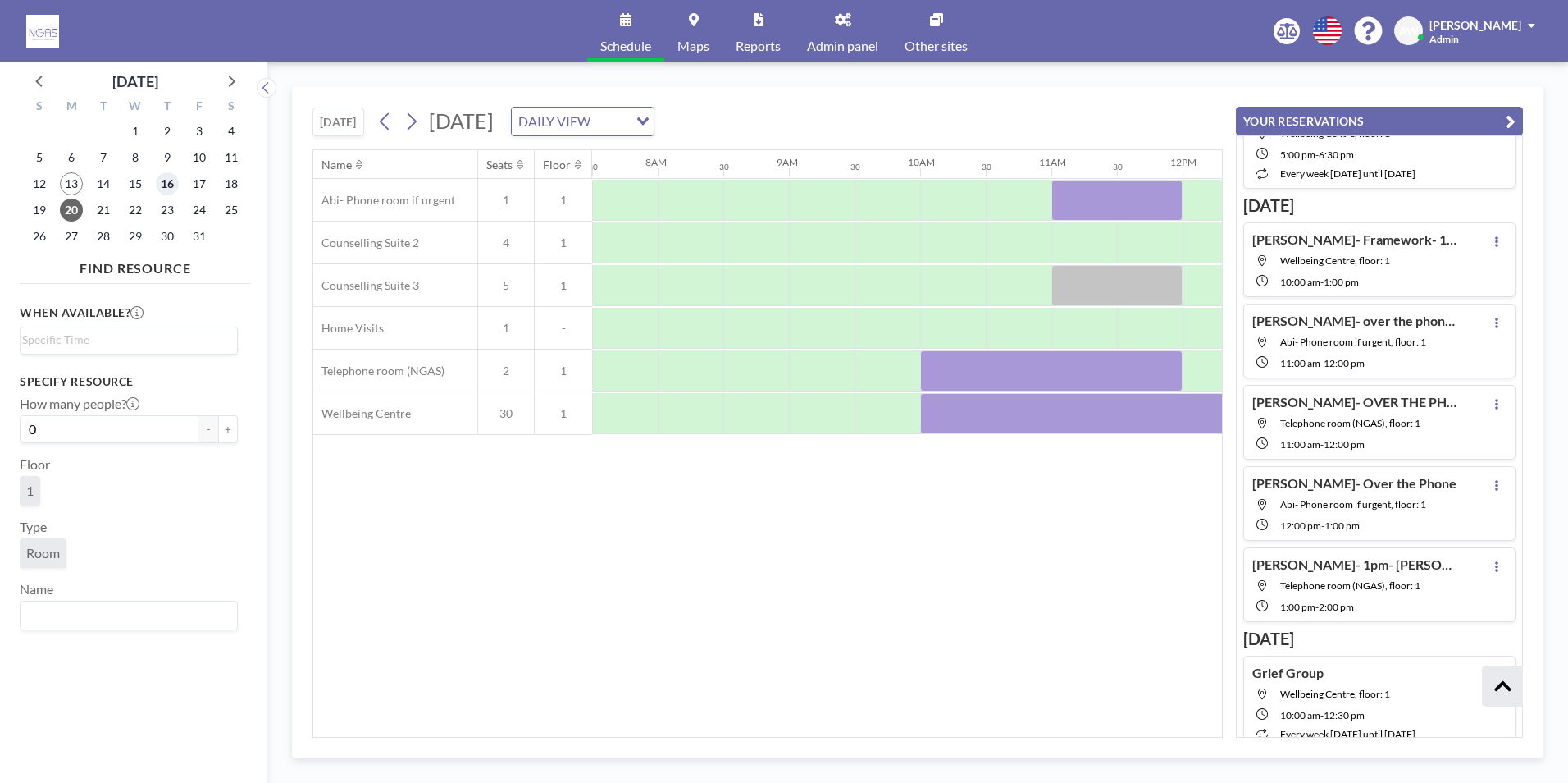
click at [163, 189] on span "16" at bounding box center [167, 183] width 23 height 23
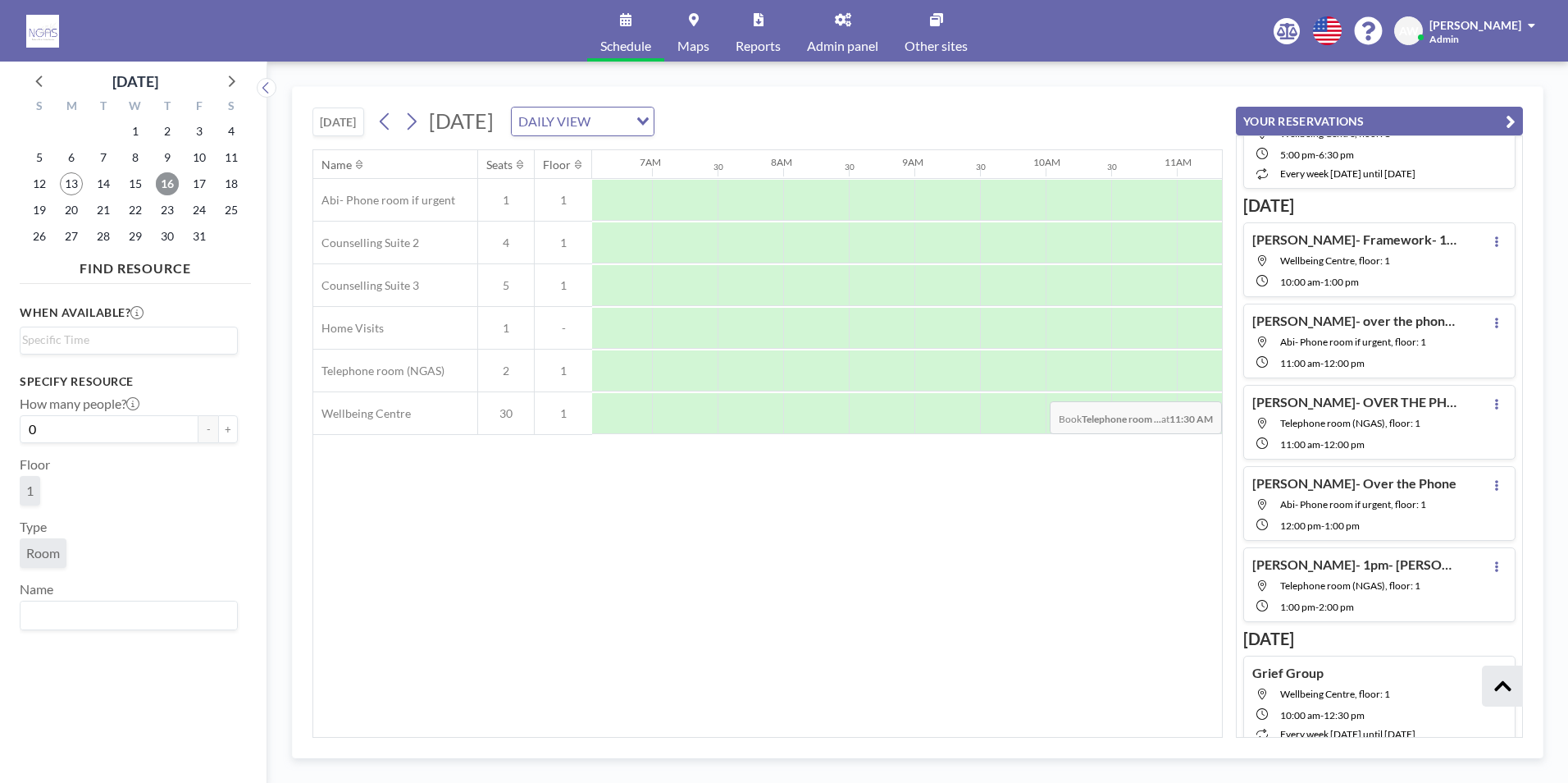
scroll to position [0, 984]
drag, startPoint x: 758, startPoint y: 728, endPoint x: 792, endPoint y: 740, distance: 36.1
click at [792, 740] on div "[DATE] [DATE] DAILY VIEW Loading... Name Seats Floor 12AM 30 1AM 30 2AM 30 3AM …" at bounding box center [917, 422] width 1251 height 672
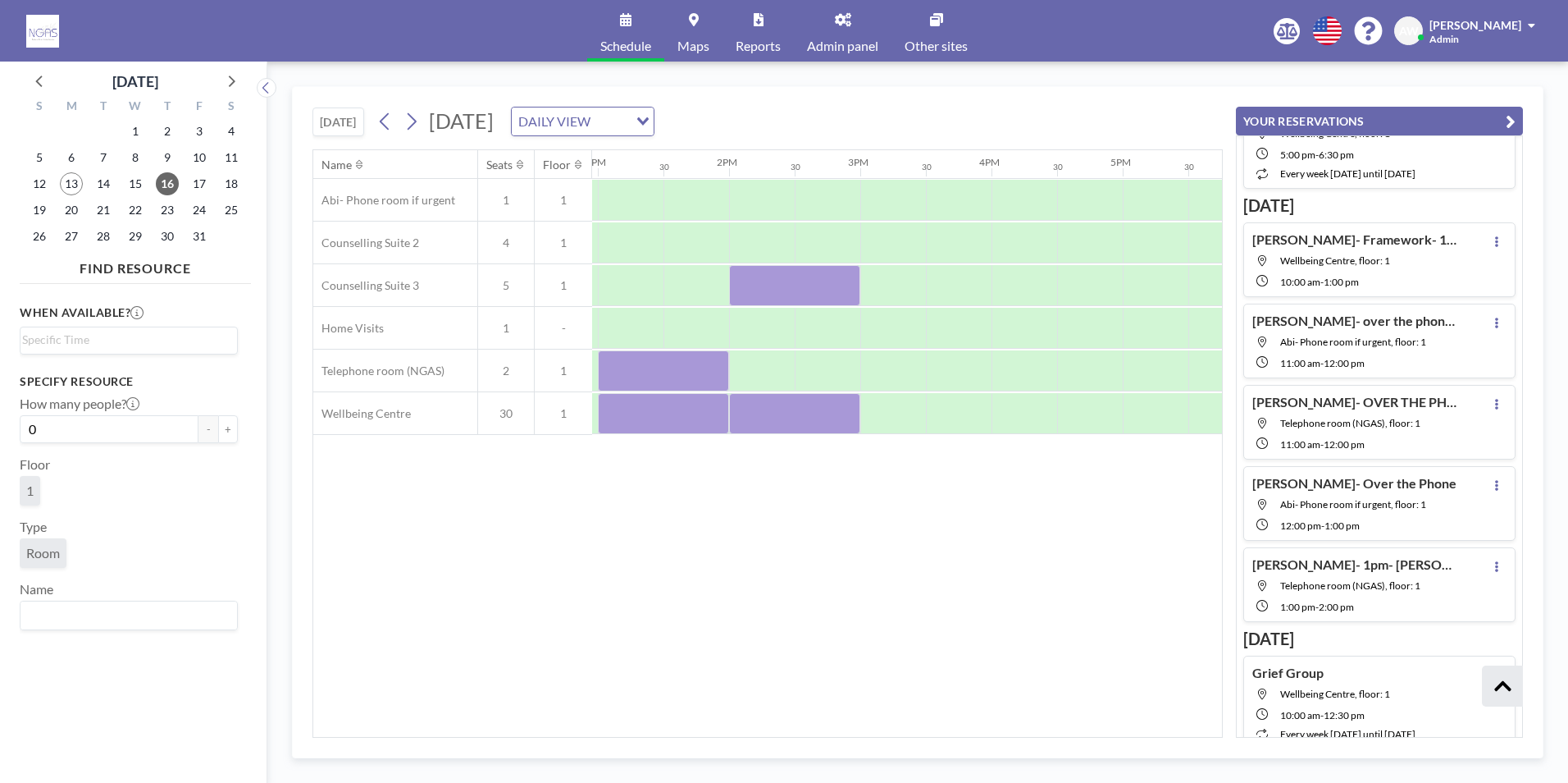
scroll to position [0, 1710]
click at [650, 405] on div at bounding box center [653, 413] width 131 height 41
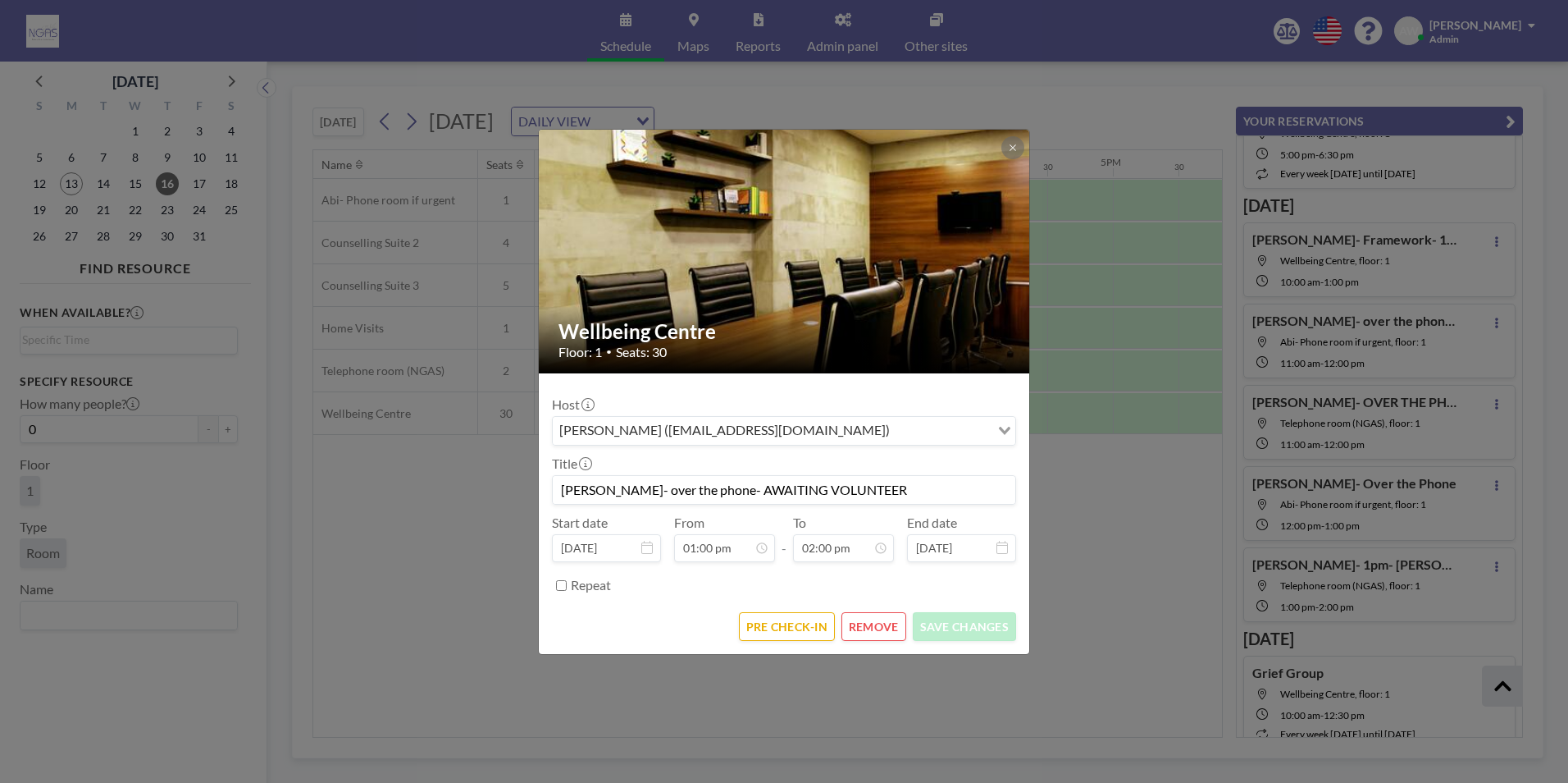
click at [872, 631] on button "REMOVE" at bounding box center [873, 625] width 65 height 28
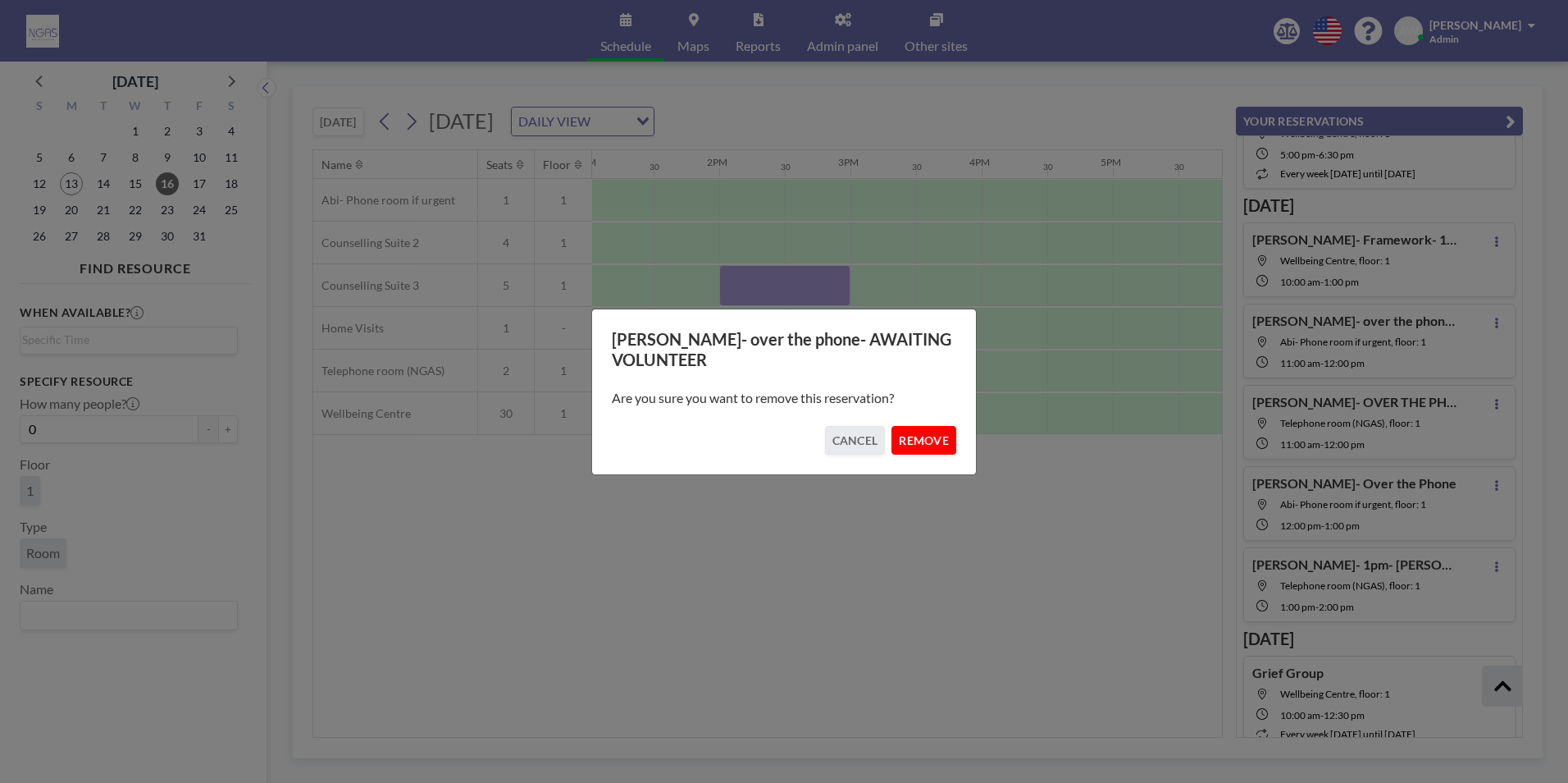
click at [917, 449] on button "REMOVE" at bounding box center [924, 440] width 65 height 28
